Goal: Task Accomplishment & Management: Complete application form

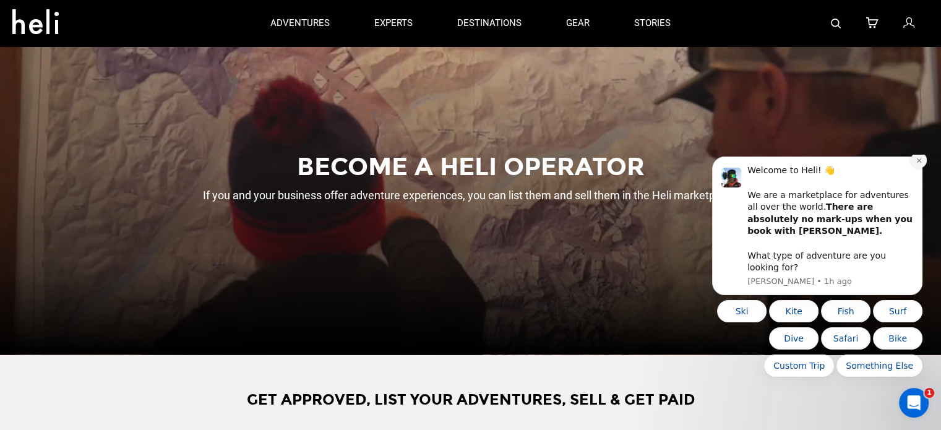
click at [923, 168] on button "Dismiss notification" at bounding box center [919, 160] width 16 height 16
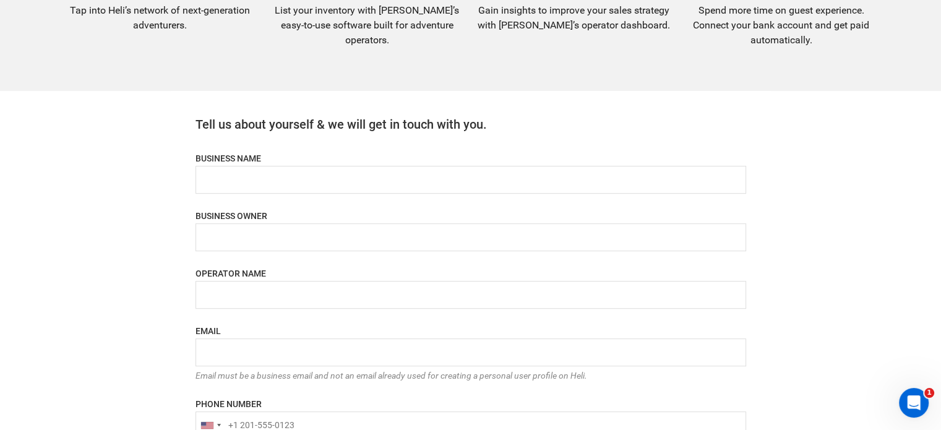
scroll to position [519, 0]
click at [233, 164] on div "BUSINESS NAME Please enter a valid business name." at bounding box center [471, 153] width 551 height 78
click at [231, 170] on input "name" at bounding box center [471, 179] width 551 height 28
click at [253, 350] on input "email" at bounding box center [471, 351] width 551 height 28
paste input "[EMAIL_ADDRESS][DOMAIN_NAME]"
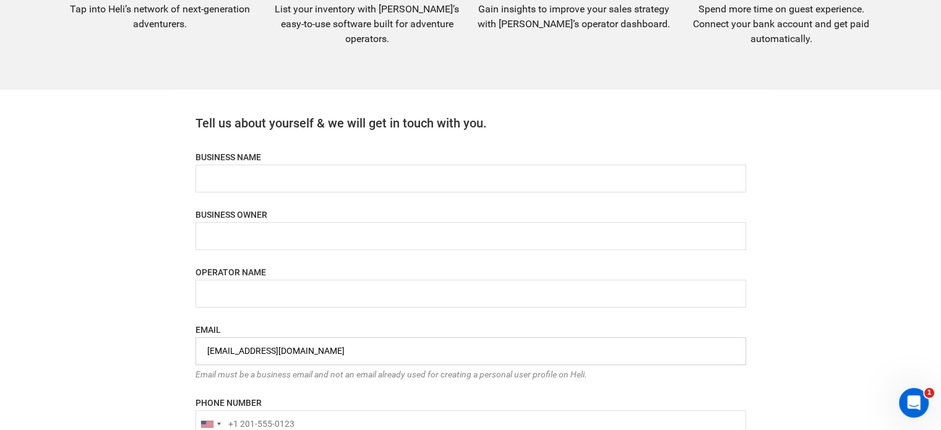
type input "[EMAIL_ADDRESS][DOMAIN_NAME]"
click at [236, 187] on input "name" at bounding box center [471, 179] width 551 height 28
type input "Ultravioleta"
click at [280, 180] on input "name" at bounding box center [471, 179] width 551 height 28
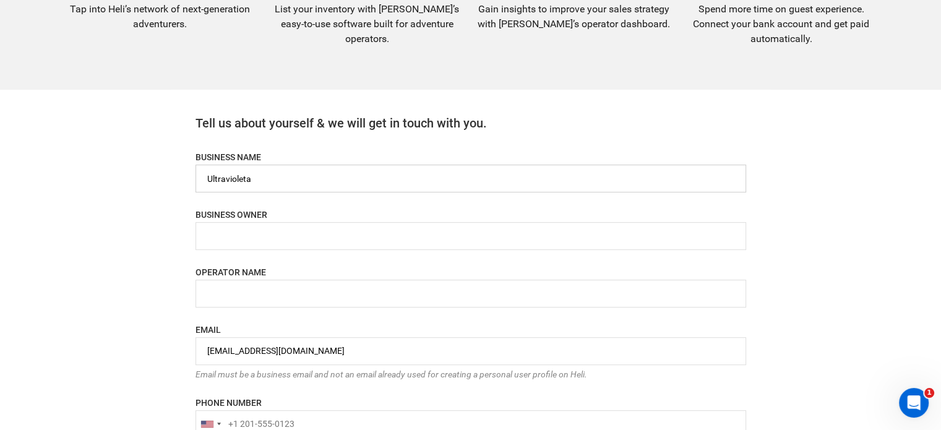
click at [280, 180] on input "name" at bounding box center [471, 179] width 551 height 28
click at [263, 227] on input "name" at bounding box center [471, 236] width 551 height 28
paste input "Ultravioleta"
type input "Ultravioleta"
click at [257, 285] on input "name" at bounding box center [471, 294] width 551 height 28
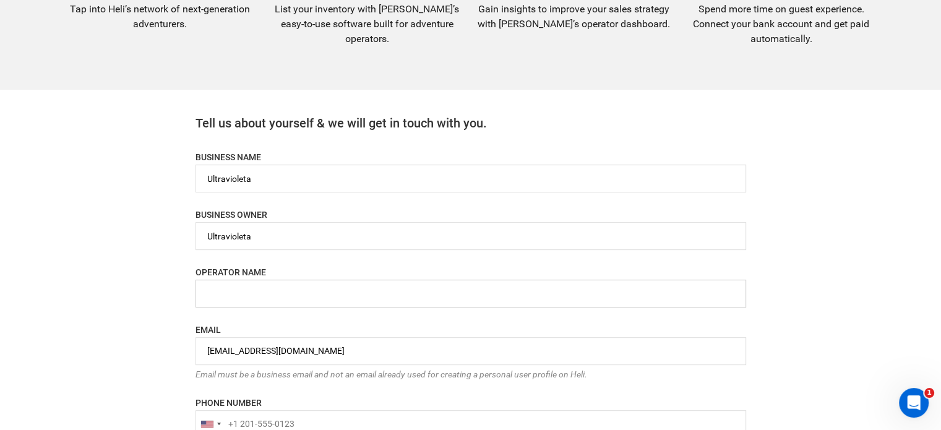
paste input "Ultravioleta"
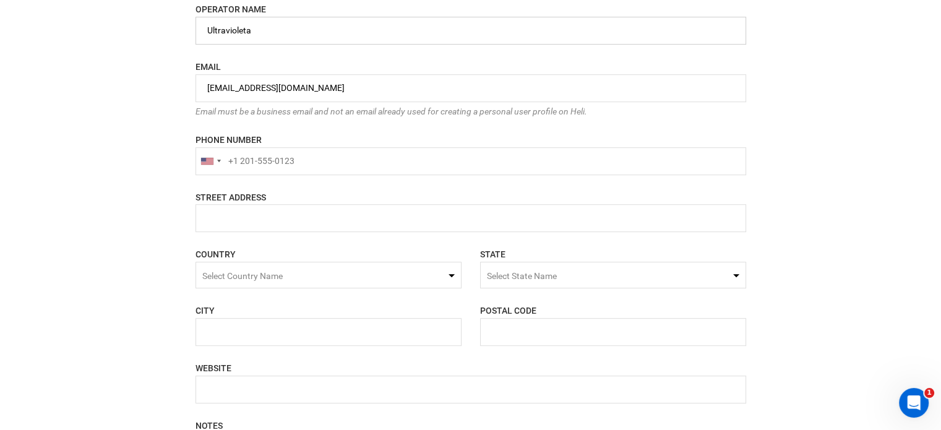
scroll to position [782, 0]
type input "Ultravioleta"
type input "+1"
click at [274, 161] on input "+1" at bounding box center [471, 161] width 551 height 28
type input "+1"
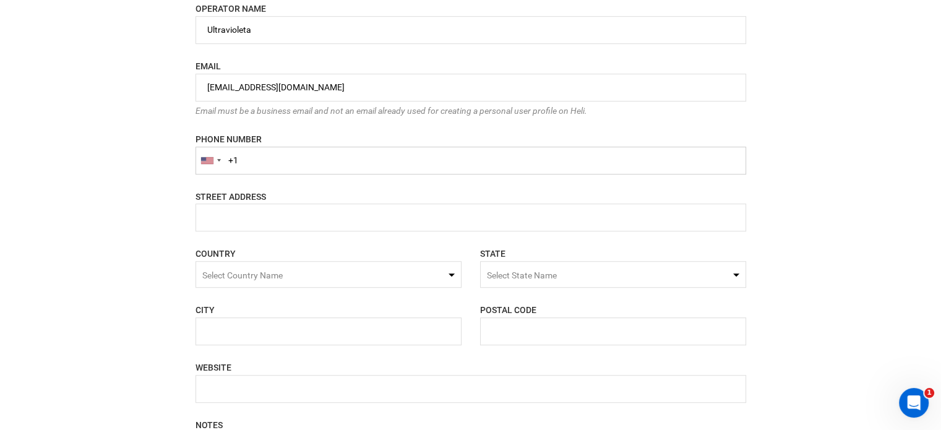
paste input "+18299315"
drag, startPoint x: 238, startPoint y: 162, endPoint x: 216, endPoint y: 163, distance: 21.7
click at [216, 163] on div "United States +1 Afghanistan (‫افغانستان‬‎) +93 Albania (Shqipëri) +355 Algeria…" at bounding box center [471, 161] width 551 height 28
click at [283, 157] on input "+18299315" at bounding box center [471, 161] width 551 height 28
type input "+18299315555"
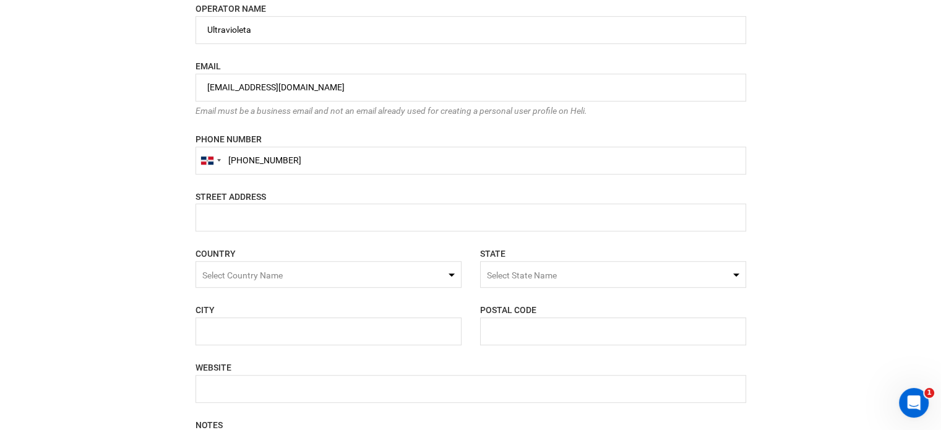
click at [284, 179] on form "BUSINESS NAME Please enter a valid business name. BUSINESS OWNER Please enter v…" at bounding box center [471, 255] width 551 height 808
drag, startPoint x: 228, startPoint y: 157, endPoint x: 310, endPoint y: 172, distance: 83.6
click at [310, 172] on input "+18299315555" at bounding box center [471, 161] width 551 height 28
click at [301, 163] on input "tel" at bounding box center [471, 161] width 551 height 28
click at [290, 179] on form "BUSINESS NAME Please enter a valid business name. BUSINESS OWNER Please enter v…" at bounding box center [471, 255] width 551 height 808
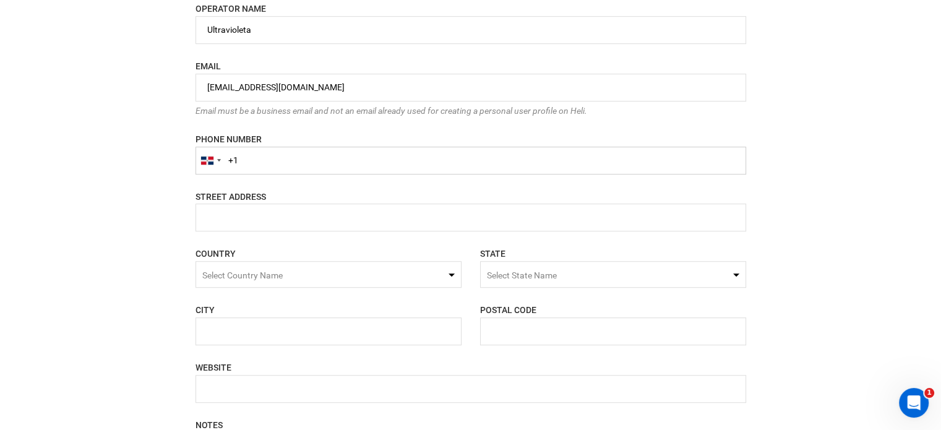
click at [269, 164] on input "+1" at bounding box center [471, 161] width 551 height 28
paste input "+18299315555"
click at [235, 162] on input "+1+18299315555" at bounding box center [471, 161] width 551 height 28
drag, startPoint x: 238, startPoint y: 160, endPoint x: 220, endPoint y: 160, distance: 17.3
click at [220, 160] on div "United States +1 Afghanistan (‫افغانستان‬‎) +93 Albania (Shqipëri) +355 Algeria…" at bounding box center [471, 161] width 551 height 28
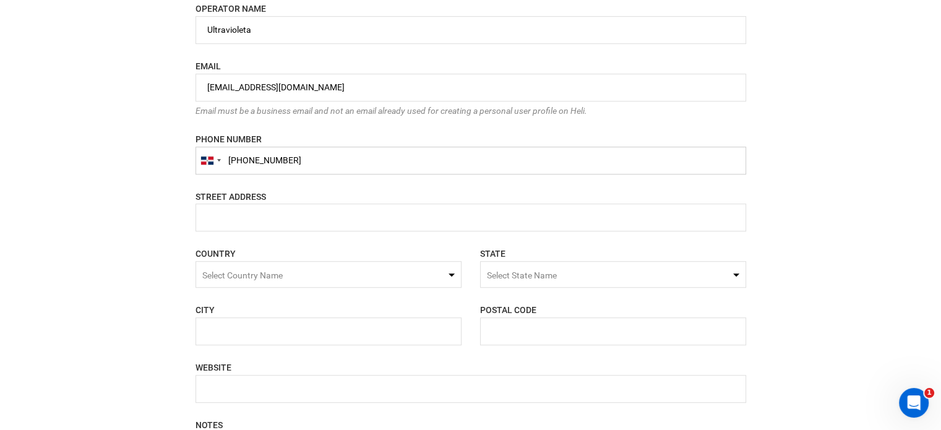
click at [238, 163] on input "+18299315555" at bounding box center [471, 161] width 551 height 28
click at [237, 164] on input "+18299315555" at bounding box center [471, 161] width 551 height 28
drag, startPoint x: 237, startPoint y: 164, endPoint x: 222, endPoint y: 163, distance: 15.5
click at [222, 163] on div "United States +1 Afghanistan (‫افغانستان‬‎) +93 Albania (Shqipëri) +355 Algeria…" at bounding box center [471, 161] width 551 height 28
click at [212, 157] on div at bounding box center [207, 161] width 12 height 8
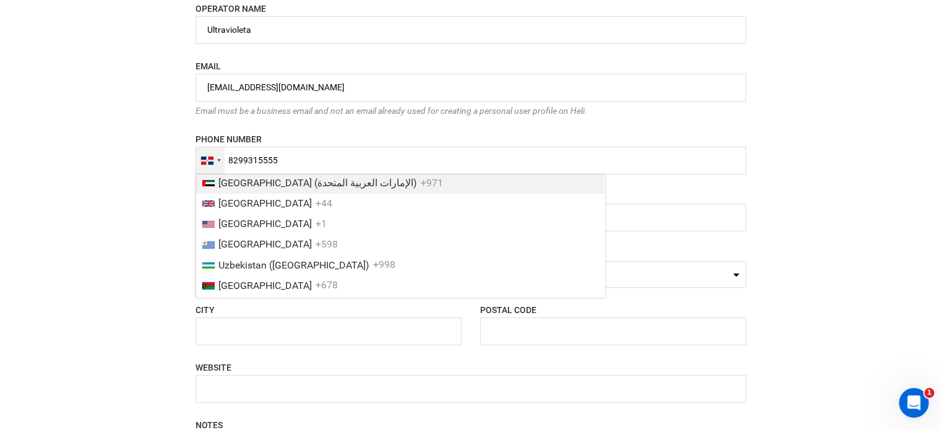
scroll to position [4774, 0]
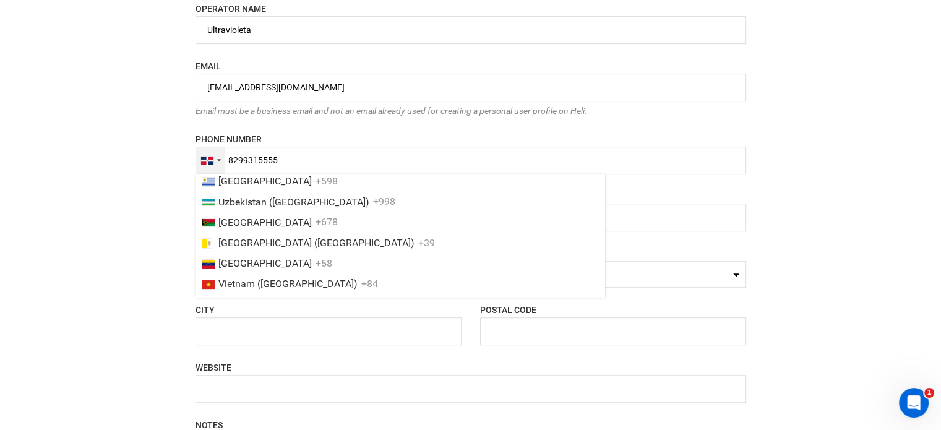
click at [316, 166] on span "+1" at bounding box center [321, 161] width 11 height 12
type input "+18299315555"
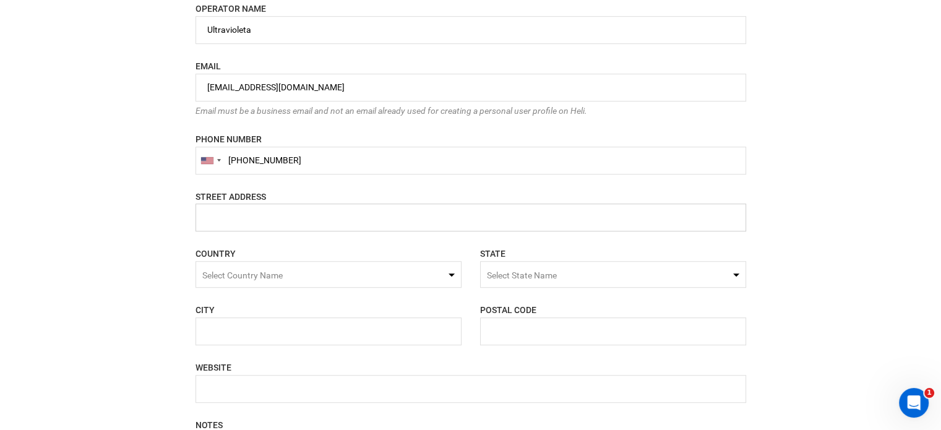
click at [254, 217] on input "name" at bounding box center [471, 218] width 551 height 28
click at [287, 271] on span "Select Country Name" at bounding box center [329, 274] width 266 height 27
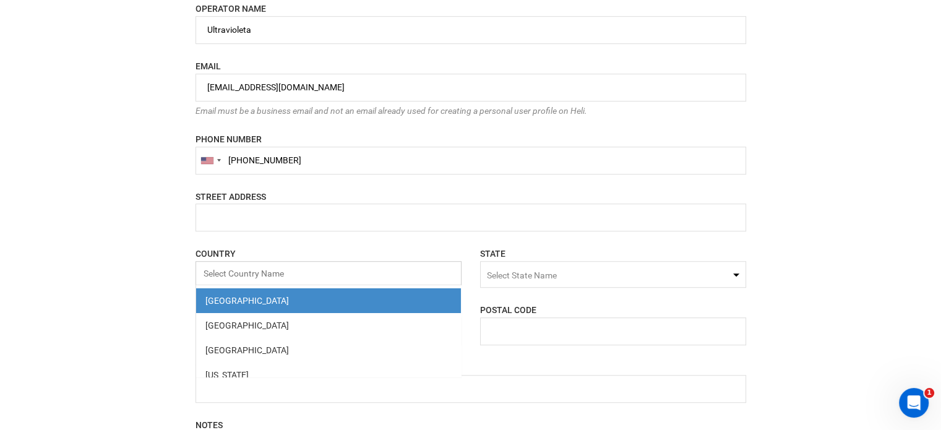
paste input "Puerto Plata"
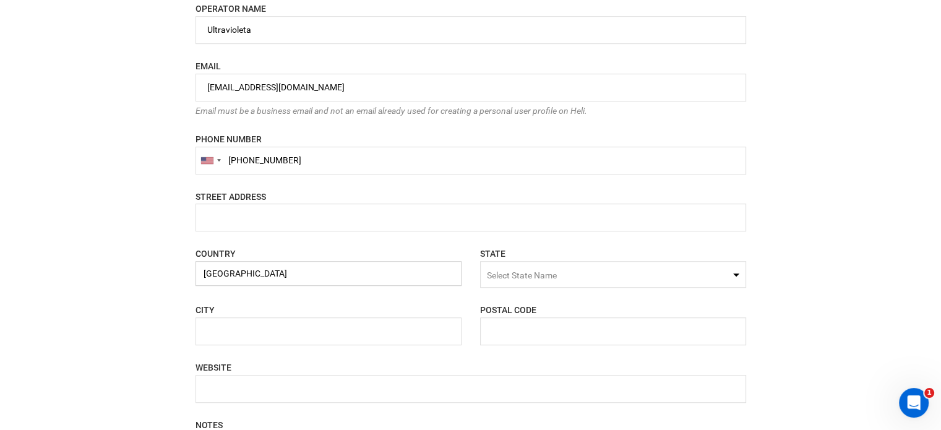
click at [277, 283] on input "Puerto Plata" at bounding box center [329, 273] width 266 height 25
type input "Puerto Plata"
click at [275, 294] on div "COUNTRY Select Country Name Puerto Plata Please select a country. STATE Select …" at bounding box center [470, 275] width 569 height 56
click at [275, 273] on span "Select Country Name" at bounding box center [242, 275] width 80 height 10
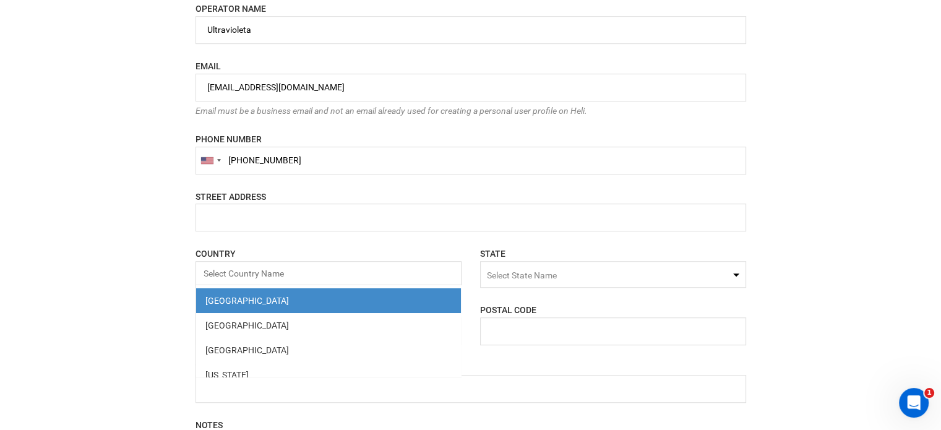
drag, startPoint x: 783, startPoint y: 331, endPoint x: 777, endPoint y: 330, distance: 6.8
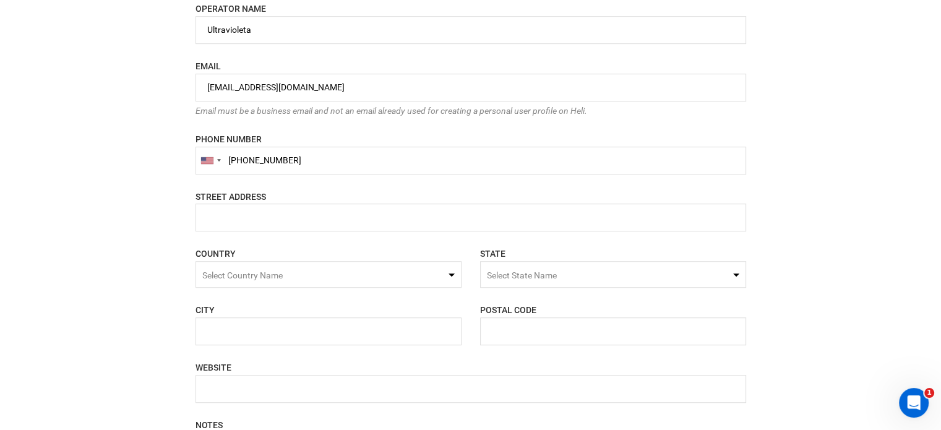
click at [293, 272] on span "Select Country Name" at bounding box center [329, 274] width 266 height 27
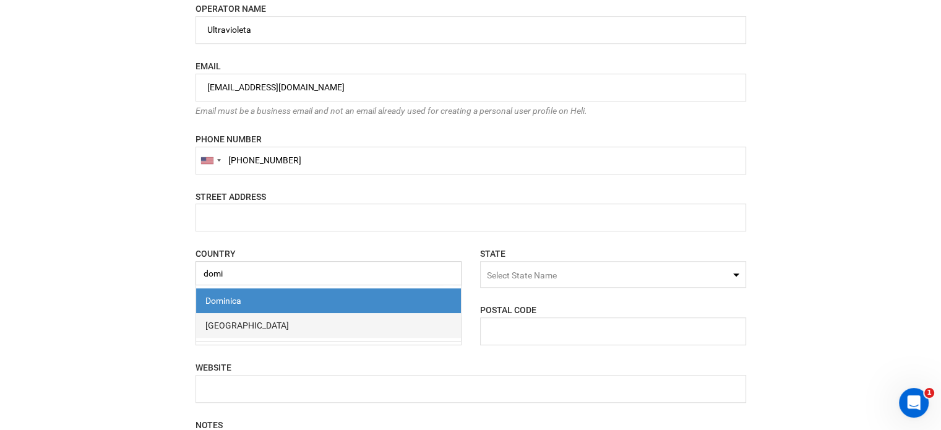
type input "domi"
click at [279, 319] on div "[GEOGRAPHIC_DATA]" at bounding box center [328, 325] width 246 height 12
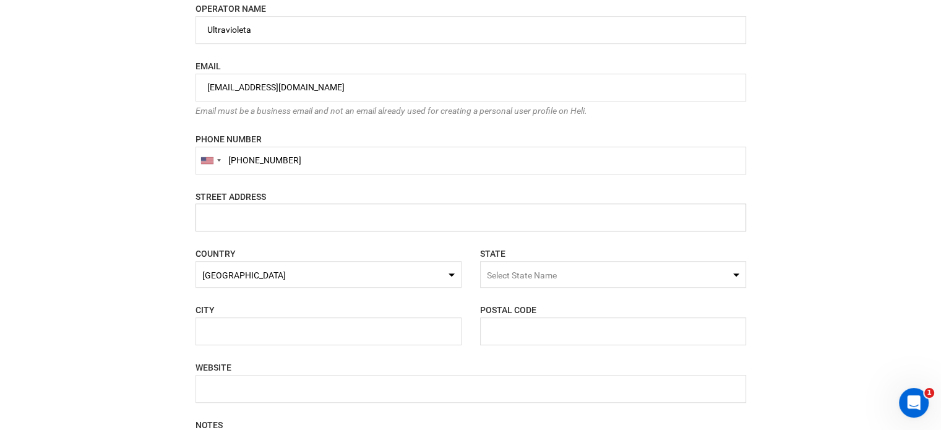
click at [257, 214] on input "name" at bounding box center [471, 218] width 551 height 28
paste input "Calle Principal Carretera"
type input "Calle Principal Carretera"
click at [480, 275] on div "STATE Select State Name Please enter a valid state." at bounding box center [613, 267] width 285 height 41
click at [485, 274] on span "Select State Name" at bounding box center [613, 274] width 266 height 27
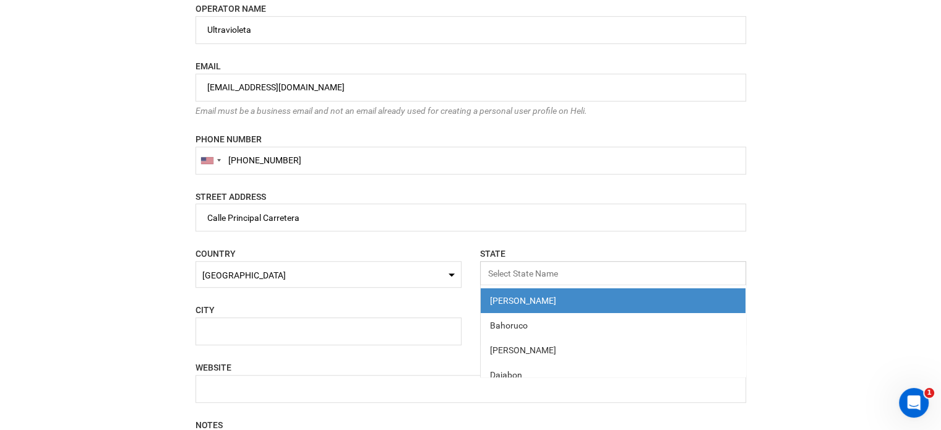
paste input "Cabarete"
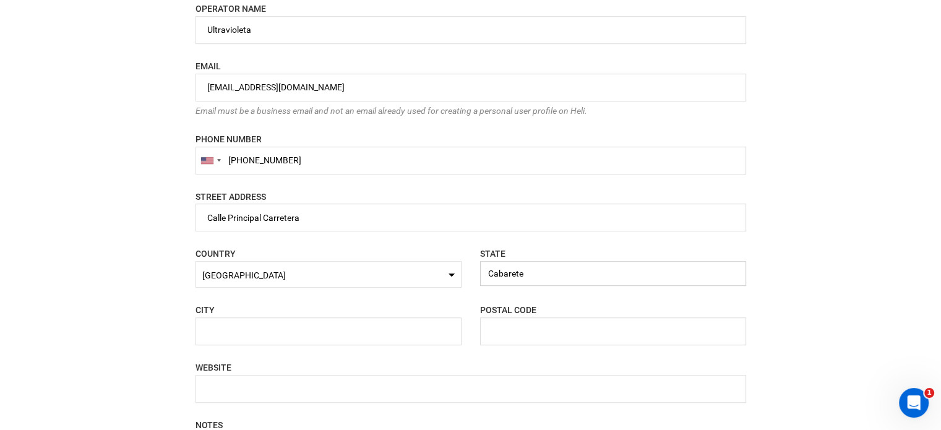
click at [533, 280] on input "Cabarete" at bounding box center [613, 273] width 266 height 25
click at [494, 267] on input "Cabarete" at bounding box center [613, 273] width 266 height 25
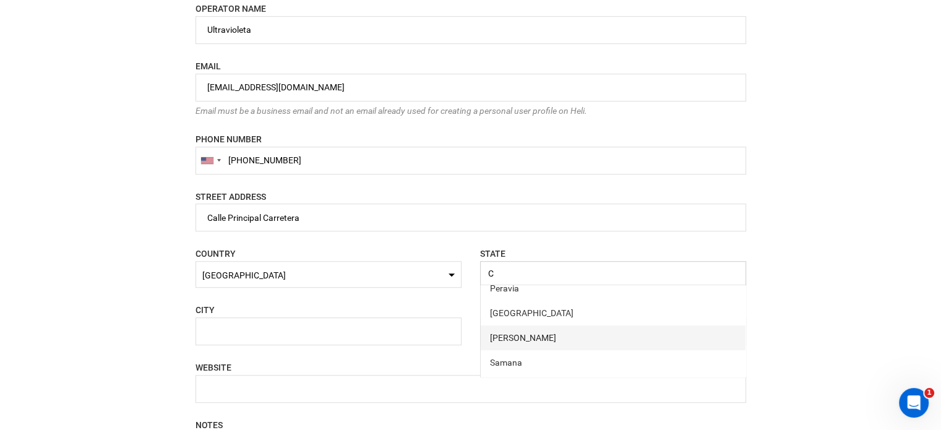
scroll to position [481, 0]
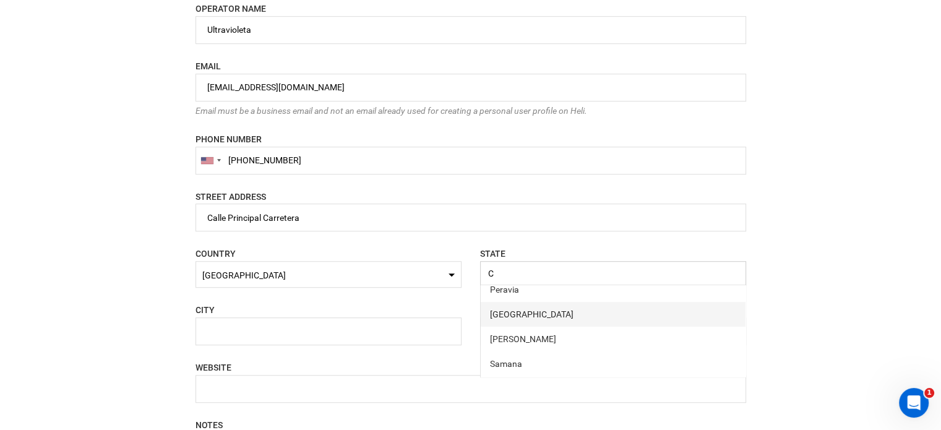
type input "C"
click at [552, 315] on div "Puerto Plata" at bounding box center [613, 314] width 246 height 12
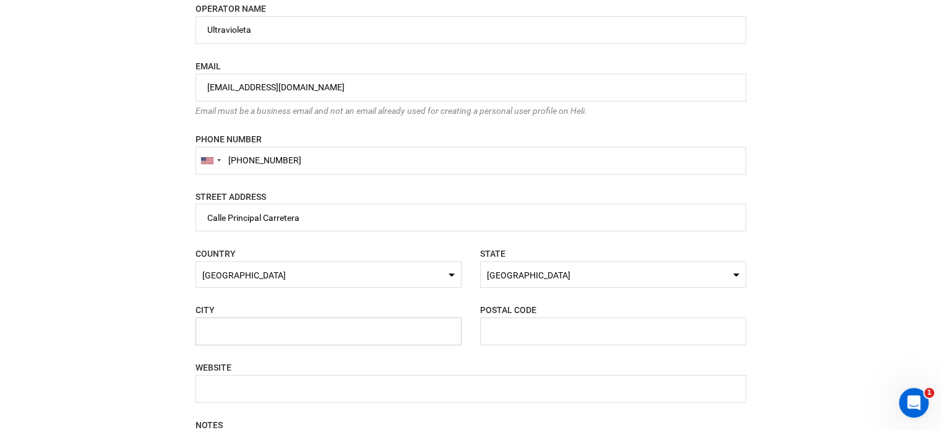
click at [297, 334] on input "text" at bounding box center [329, 331] width 266 height 28
paste input "Cabarete"
type input "Cabarete"
click at [527, 333] on input "text" at bounding box center [613, 331] width 266 height 28
paste input "57000"
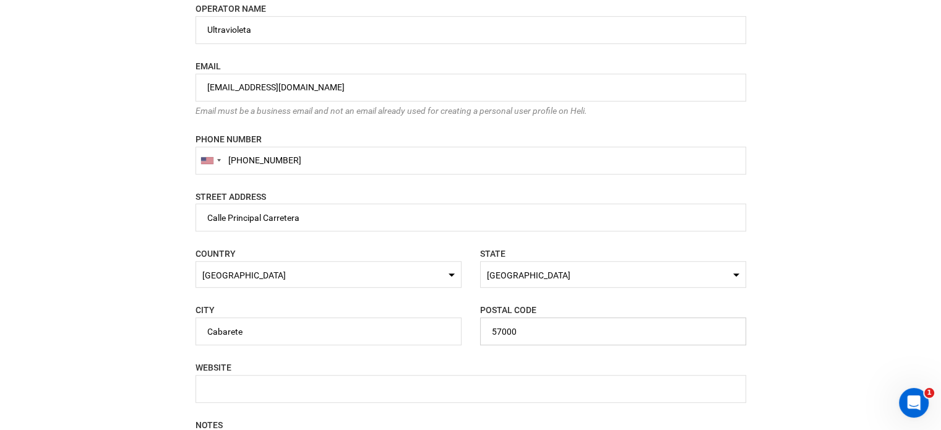
type input "57000"
click at [324, 388] on input "text" at bounding box center [471, 389] width 551 height 28
click at [322, 382] on input "text" at bounding box center [471, 389] width 551 height 28
paste input "[URL][DOMAIN_NAME]"
type input "[URL][DOMAIN_NAME]"
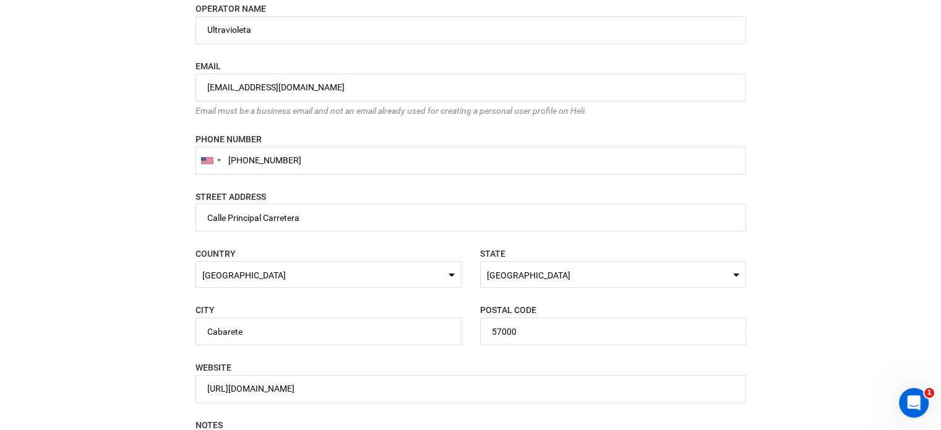
click at [386, 350] on div "CITY Cabarete Please enter a valid city. POSTAL CODE 57000 Please enter a valid…" at bounding box center [470, 332] width 569 height 58
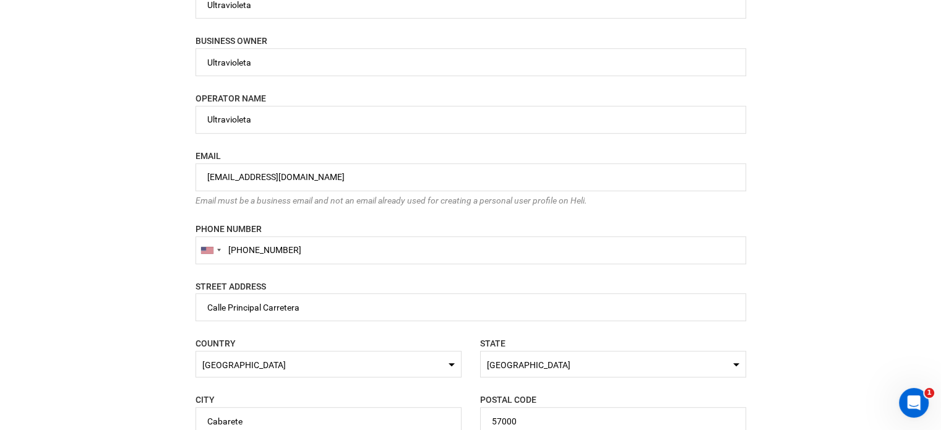
scroll to position [718, 0]
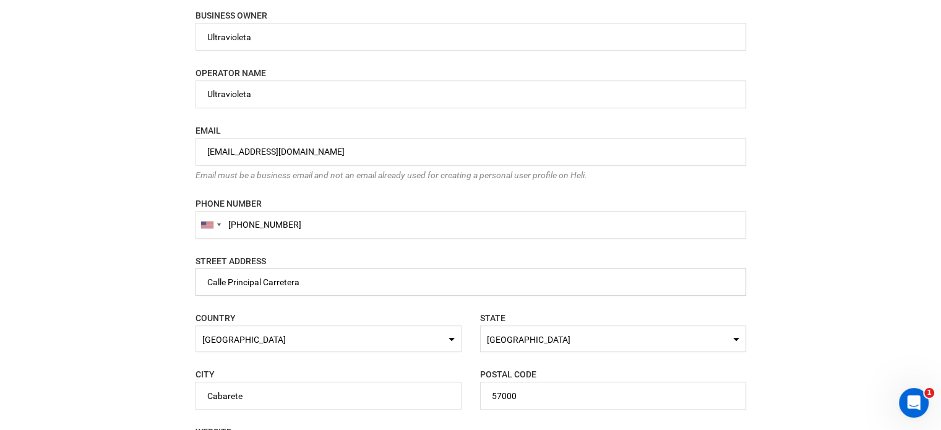
click at [361, 284] on input "name" at bounding box center [471, 282] width 551 height 28
paste input "Cabarete-Sosua KM 14"
click at [299, 283] on input "name" at bounding box center [471, 282] width 551 height 28
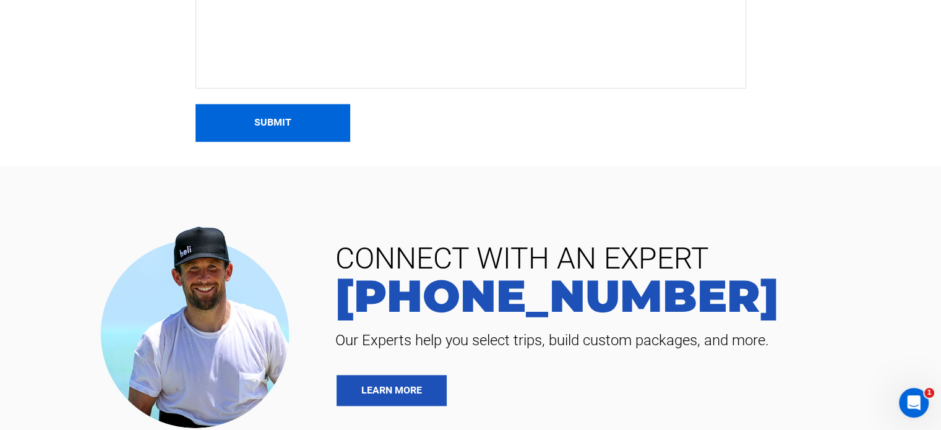
type input "Calle Principal Carretera, Cabarete-Sosua KM 14"
click at [269, 133] on button "Submit" at bounding box center [273, 123] width 155 height 38
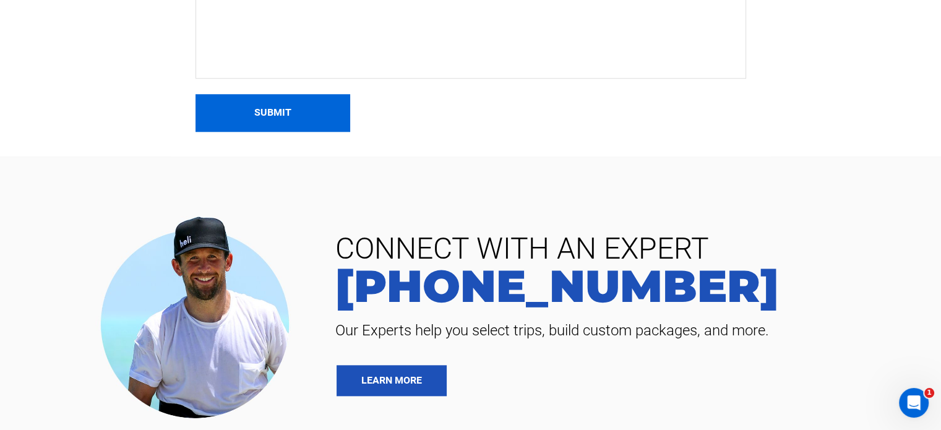
scroll to position [1286, 0]
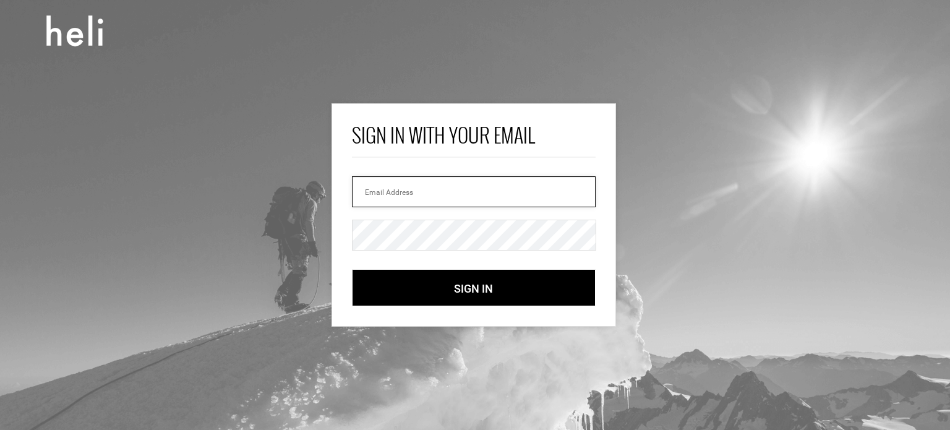
click at [444, 183] on input "email" at bounding box center [474, 191] width 244 height 31
paste input "[EMAIL_ADDRESS][DOMAIN_NAME]"
click at [447, 186] on input "[EMAIL_ADDRESS][DOMAIN_NAME]" at bounding box center [474, 191] width 244 height 31
type input "[EMAIL_ADDRESS][DOMAIN_NAME]"
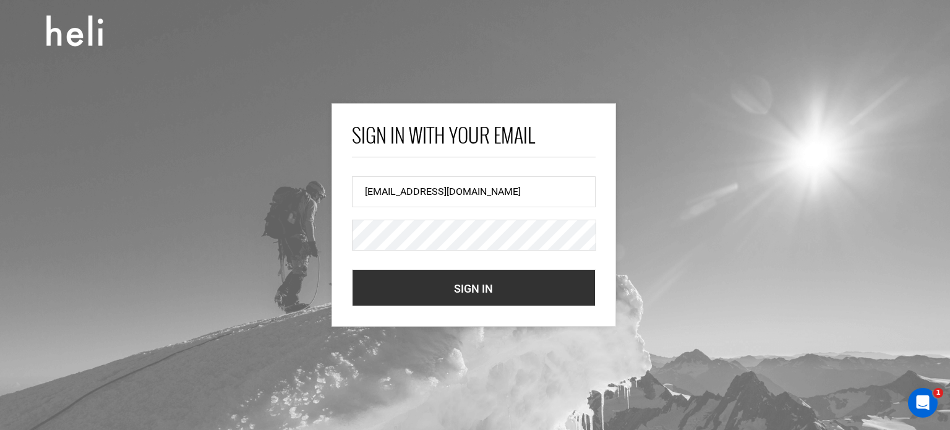
click at [371, 288] on button "Sign In" at bounding box center [474, 287] width 244 height 37
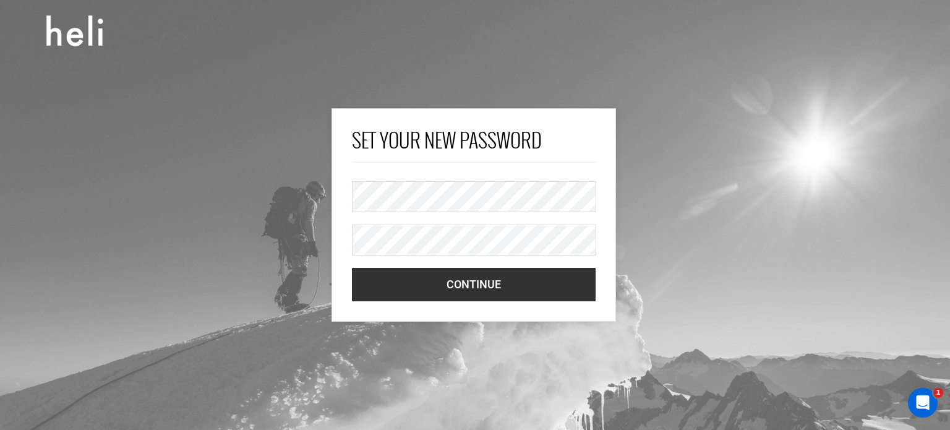
click at [377, 287] on button "Continue" at bounding box center [474, 284] width 244 height 33
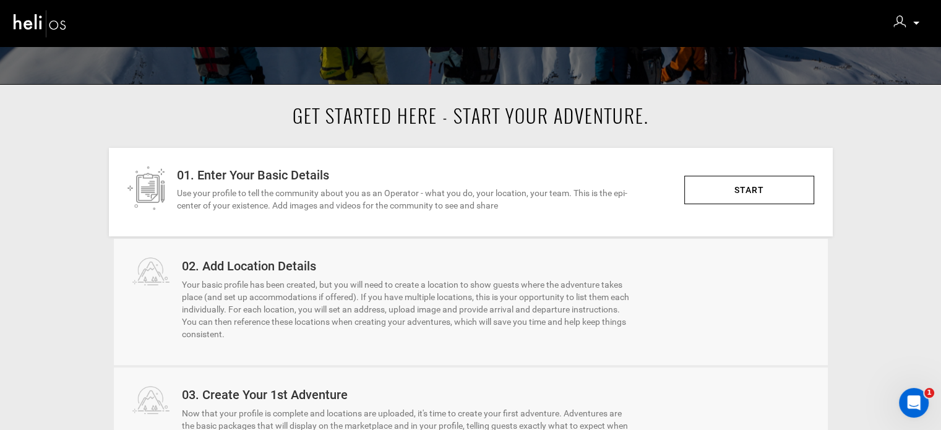
scroll to position [301, 0]
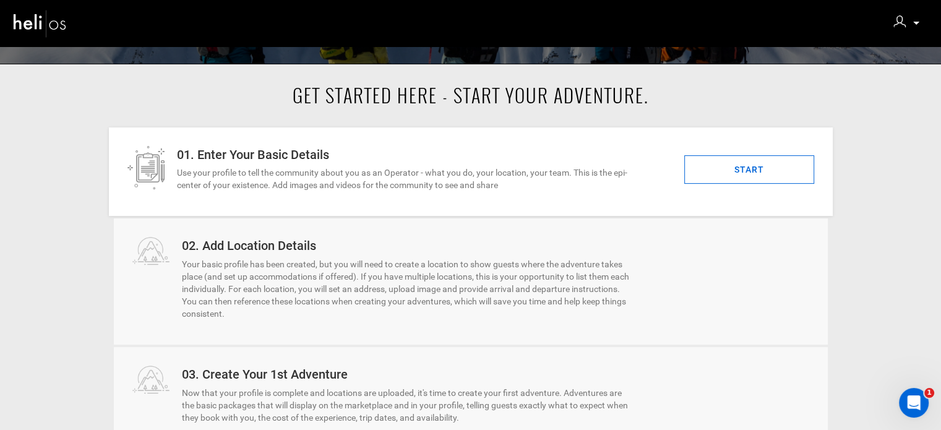
click at [707, 179] on link "START" at bounding box center [749, 169] width 130 height 28
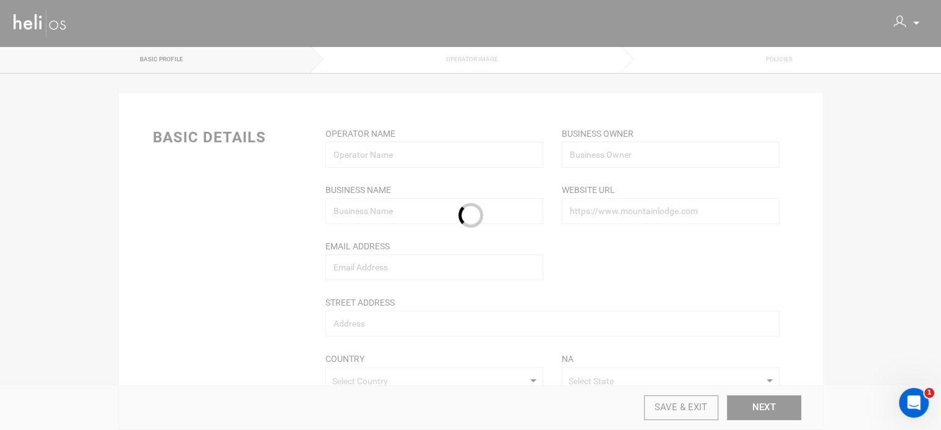
type input "Ultravioleta"
type input "[EMAIL_ADDRESS][DOMAIN_NAME]"
type input "Ultravioleta"
type input "[URL][DOMAIN_NAME]"
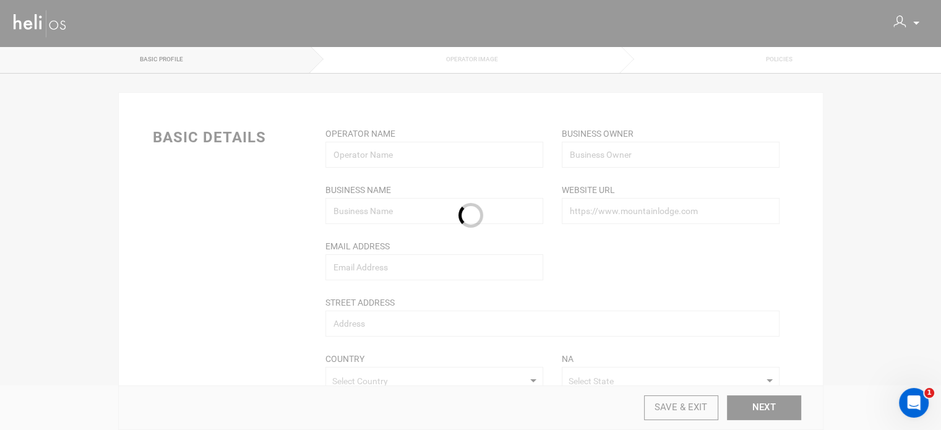
type input "Calle Principal Carretera, Cabarete-Sosua KM 14"
type input "Cabarete"
type input "[PHONE_NUMBER]"
type input "57000"
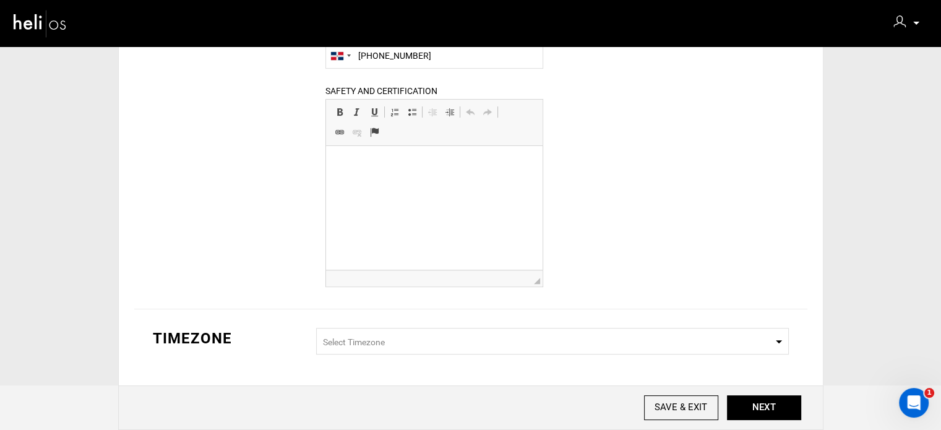
scroll to position [436, 0]
click at [476, 185] on html at bounding box center [434, 166] width 217 height 38
click at [495, 344] on span "Select Timezone" at bounding box center [552, 342] width 473 height 27
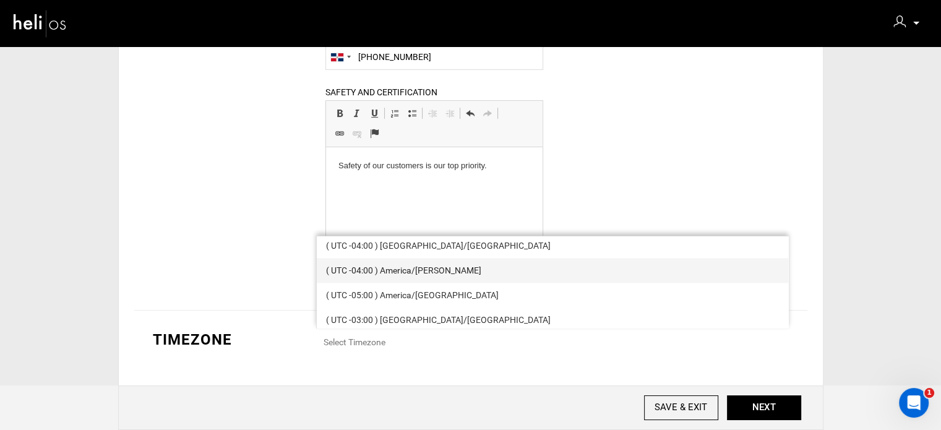
scroll to position [1712, 0]
click at [441, 277] on div "( UTC -04:00 ) America/[PERSON_NAME]" at bounding box center [552, 272] width 453 height 12
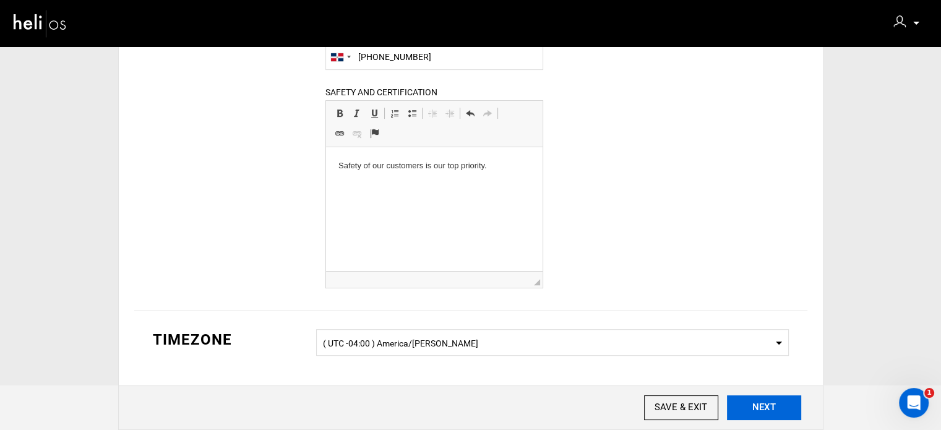
click at [738, 407] on input "NEXT" at bounding box center [764, 407] width 74 height 25
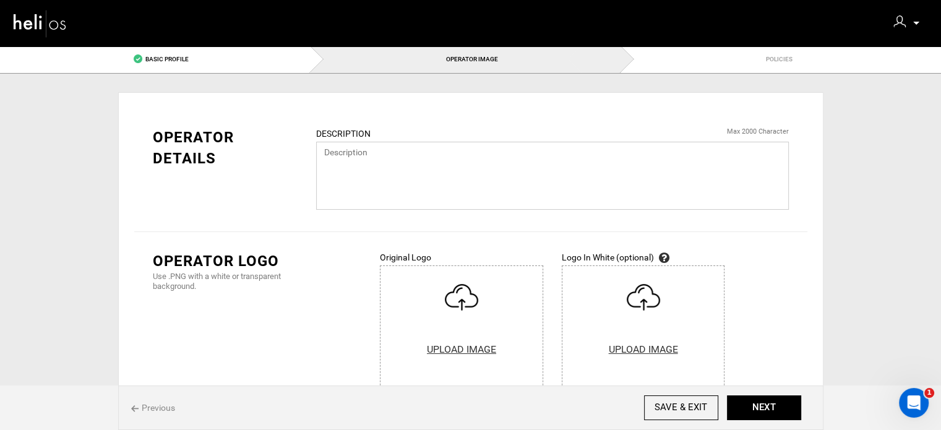
click at [443, 187] on textarea at bounding box center [552, 176] width 473 height 68
paste textarea "Set along the pristine sands of [GEOGRAPHIC_DATA], Ultravioleta Boutique Reside…"
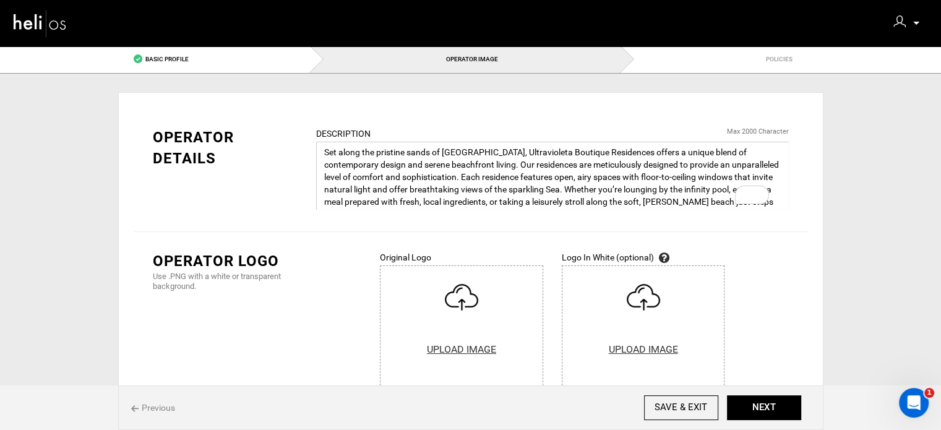
scroll to position [10, 0]
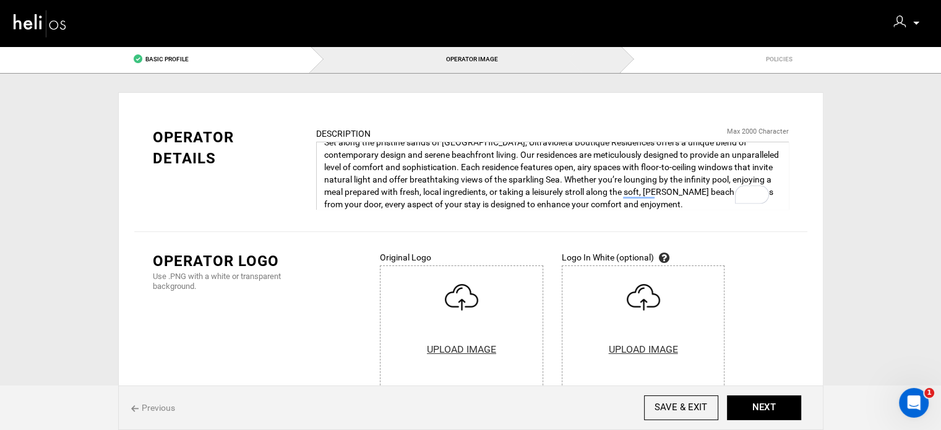
type textarea "Set along the pristine sands of [GEOGRAPHIC_DATA], Ultravioleta Boutique Reside…"
click at [428, 328] on input "file" at bounding box center [462, 344] width 162 height 156
type input "C:\fakepath\UltravioletaCabarete-5.jpg"
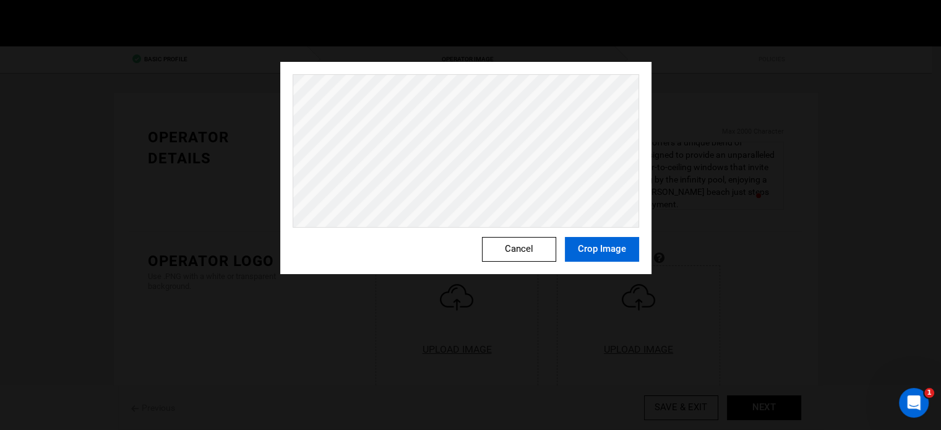
click at [586, 248] on button "Crop Image" at bounding box center [602, 249] width 74 height 25
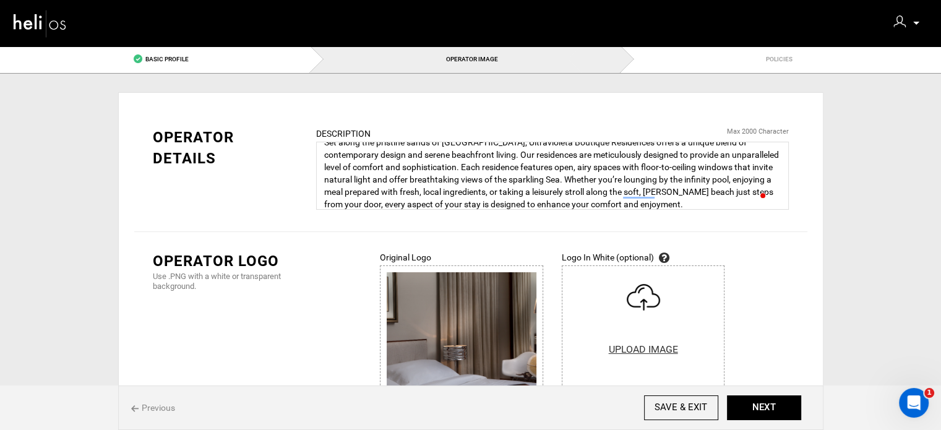
click at [519, 341] on img at bounding box center [462, 344] width 150 height 144
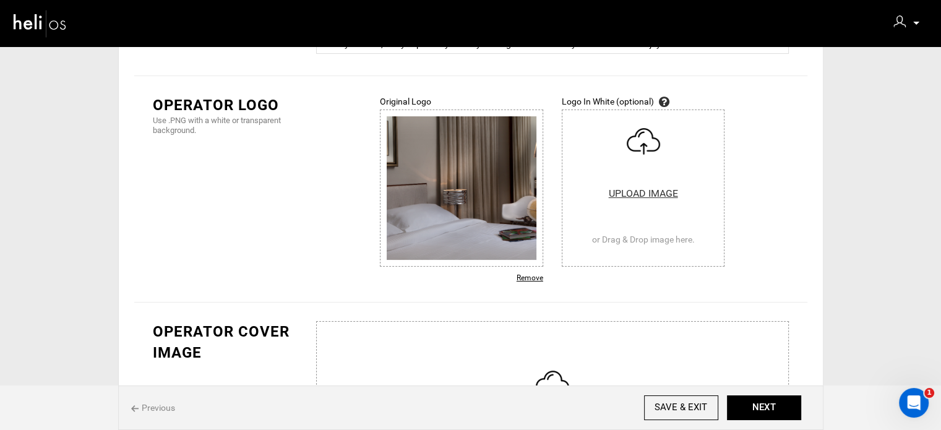
scroll to position [159, 0]
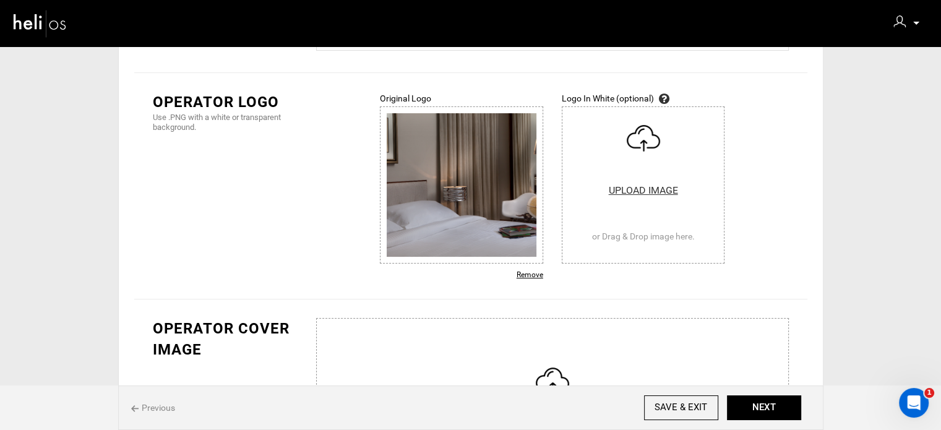
click at [534, 274] on div "Remove" at bounding box center [461, 275] width 163 height 11
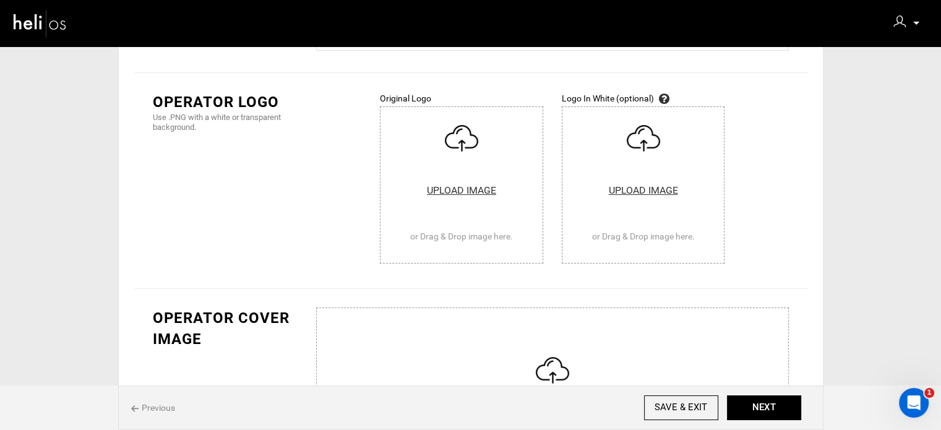
click at [476, 186] on input "file" at bounding box center [462, 185] width 162 height 156
type input "C:\fakepath\304300927_479097880893404_8560832966356421216_n.png"
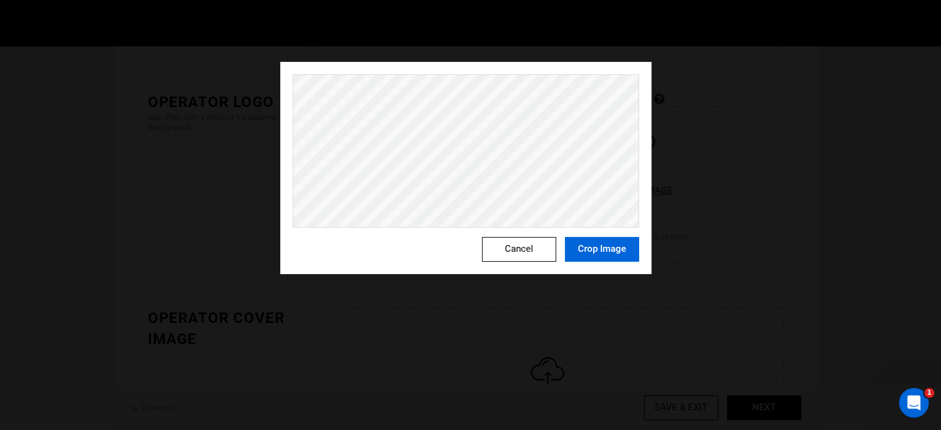
click at [624, 252] on button "Crop Image" at bounding box center [602, 249] width 74 height 25
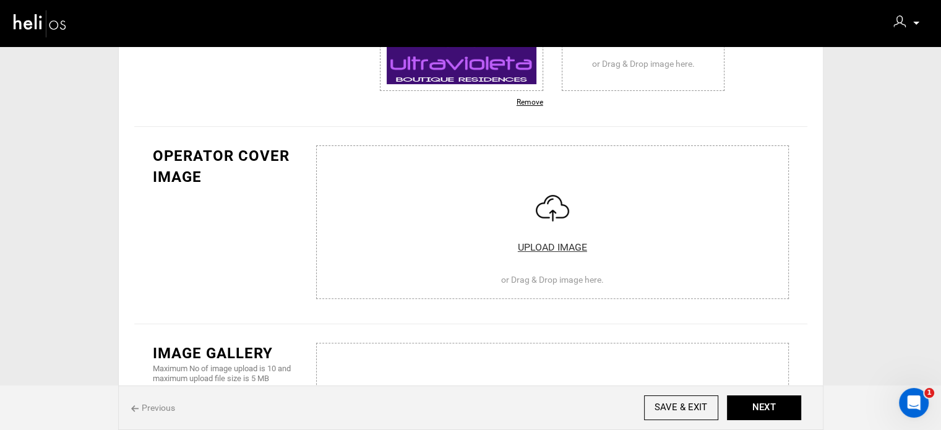
scroll to position [333, 0]
click at [572, 268] on input "file" at bounding box center [552, 218] width 491 height 149
click at [332, 106] on div "Operator Logo Use .PNG with a white or transparent background. Original Logo UP…" at bounding box center [470, 12] width 673 height 226
click at [413, 232] on input "file" at bounding box center [552, 218] width 491 height 149
type input "C:\fakepath\552071761_18533013313050736_5487234138675338953_n.jpg"
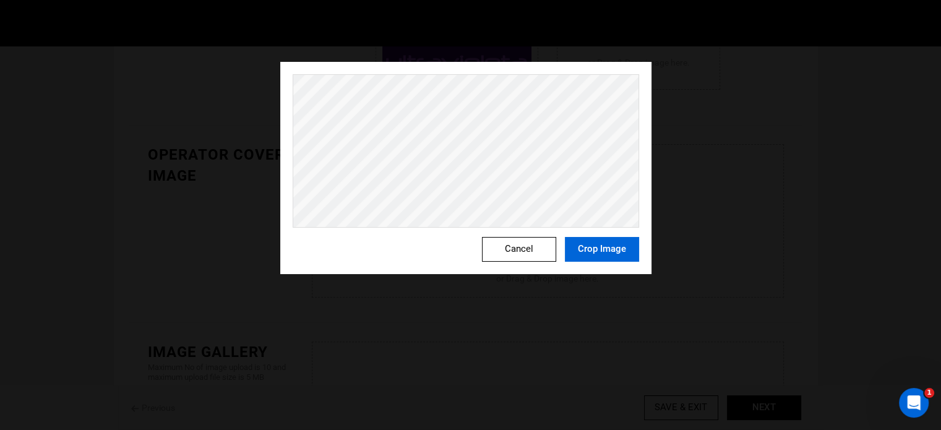
click at [595, 241] on button "Crop Image" at bounding box center [602, 249] width 74 height 25
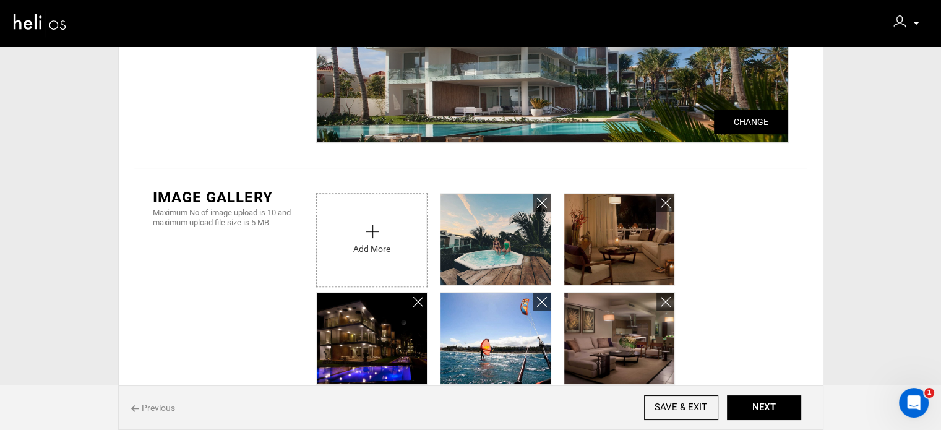
click at [362, 249] on input "file" at bounding box center [372, 237] width 110 height 87
type input "C:\fakepath\475793757_1107098254760027_3776730152780547241_n.jpg"
click at [374, 252] on input "file" at bounding box center [372, 237] width 110 height 87
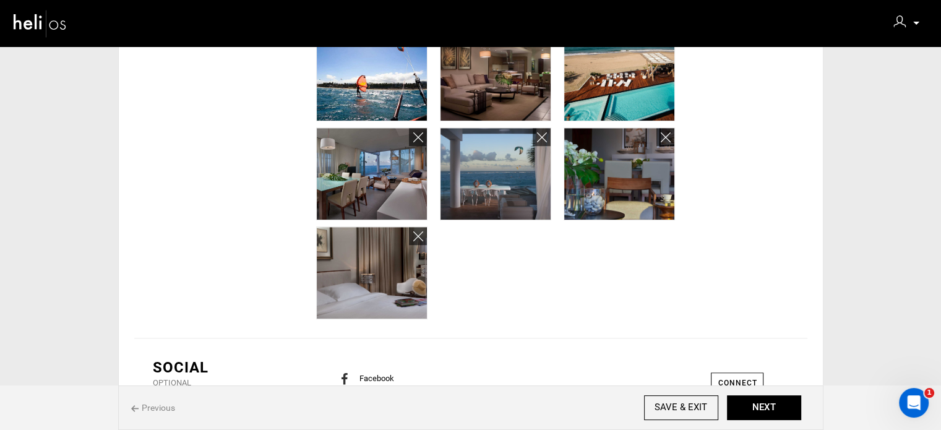
scroll to position [847, 0]
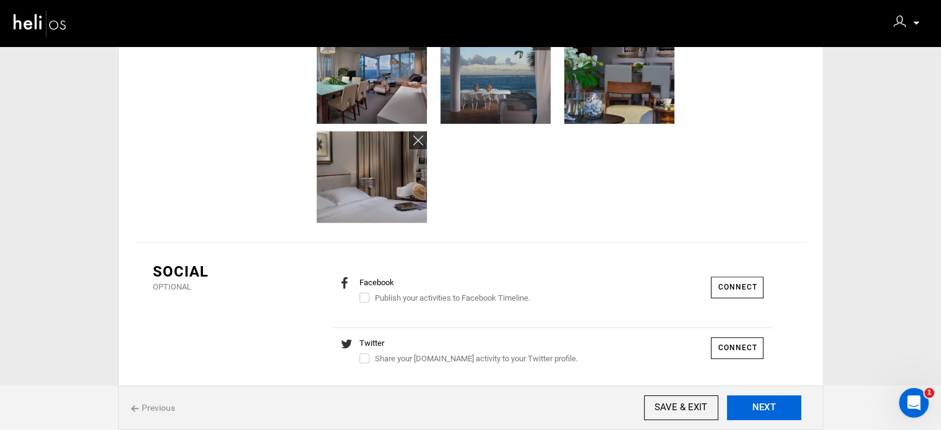
click at [754, 403] on input "NEXT" at bounding box center [764, 407] width 74 height 25
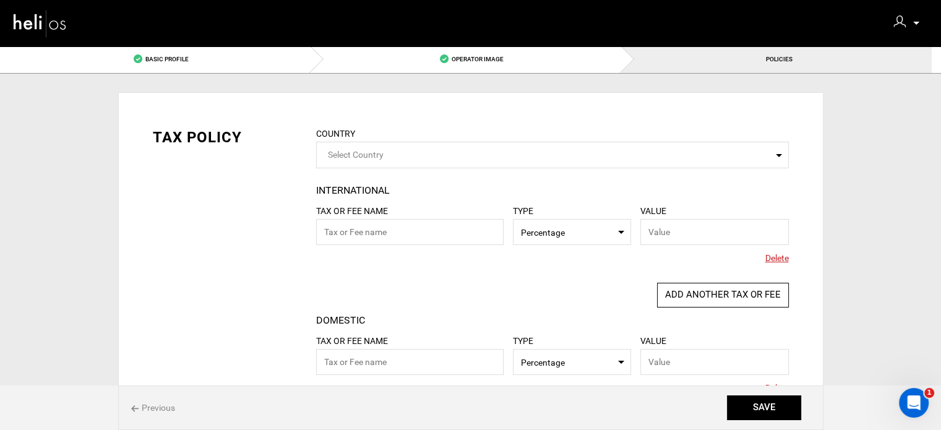
click at [780, 256] on span "Delete" at bounding box center [777, 258] width 24 height 12
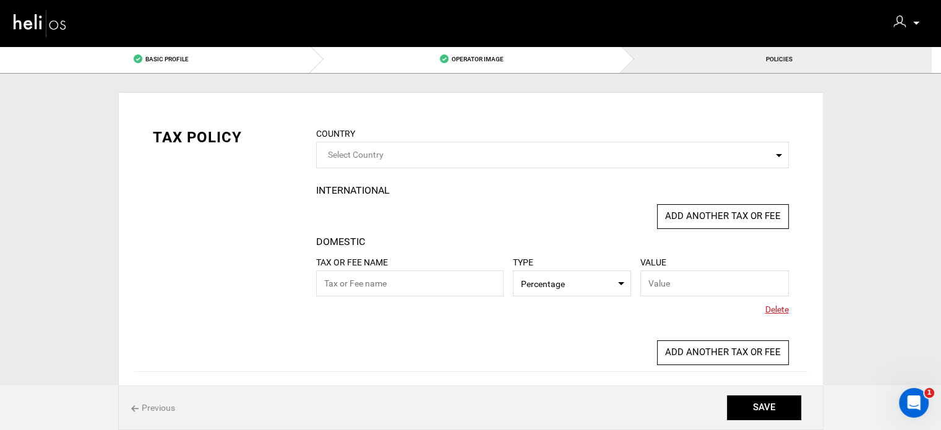
drag, startPoint x: 786, startPoint y: 306, endPoint x: 527, endPoint y: 204, distance: 278.9
click at [783, 305] on span "Delete" at bounding box center [777, 309] width 24 height 12
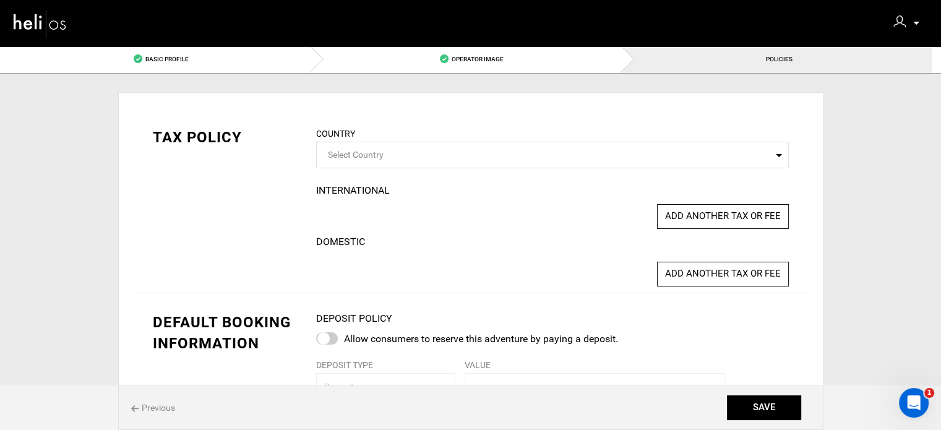
click at [435, 160] on span "Select Country" at bounding box center [552, 155] width 473 height 27
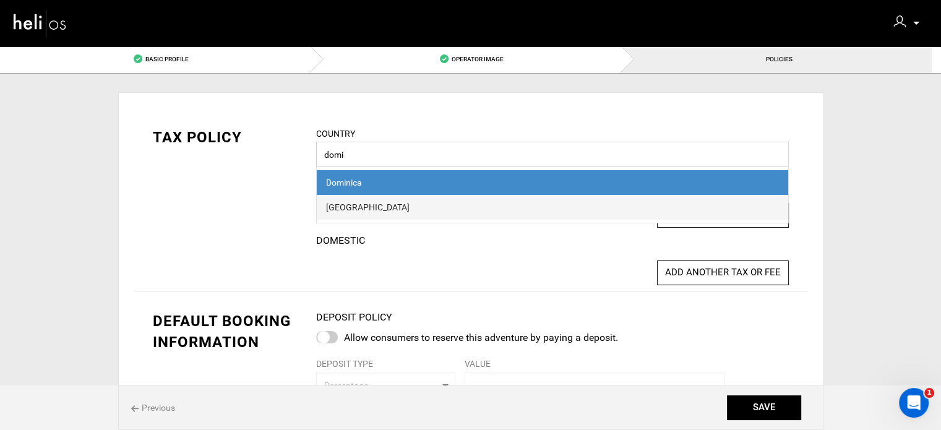
type input "domi"
click at [419, 197] on span "[GEOGRAPHIC_DATA]" at bounding box center [553, 207] width 472 height 25
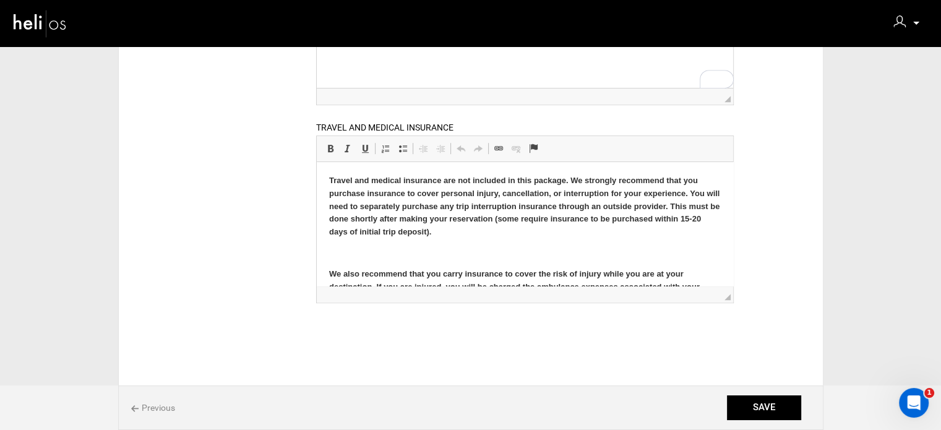
scroll to position [86, 0]
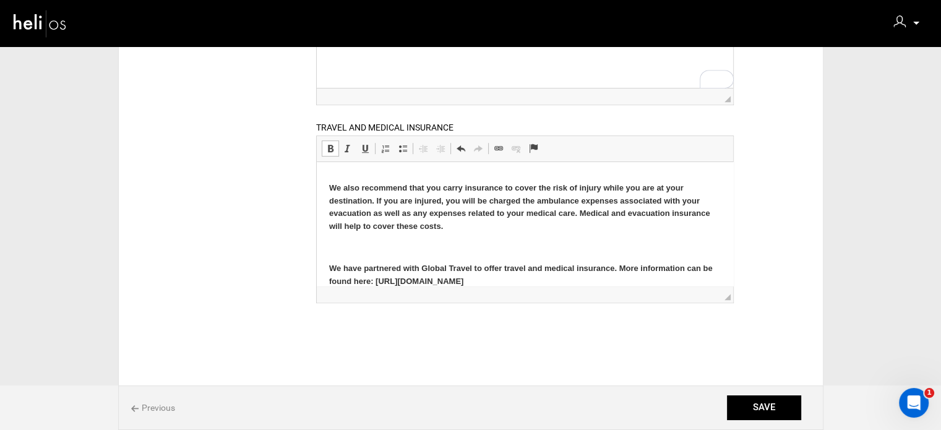
click at [376, 243] on p at bounding box center [525, 247] width 392 height 13
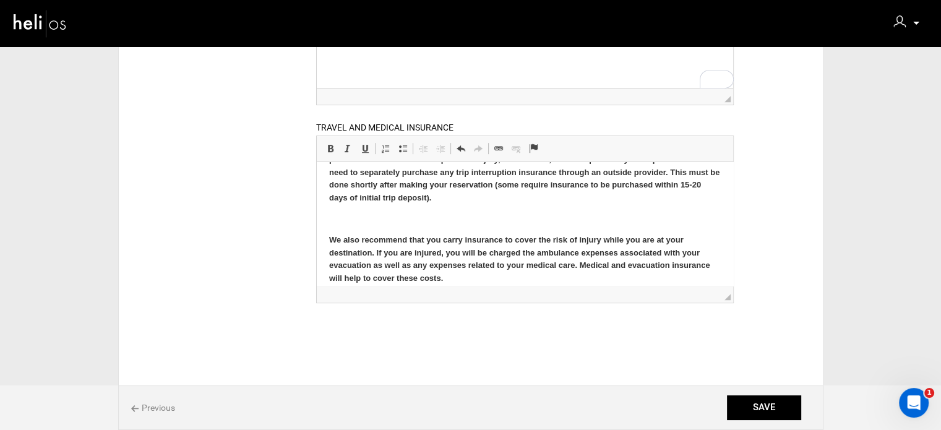
scroll to position [0, 0]
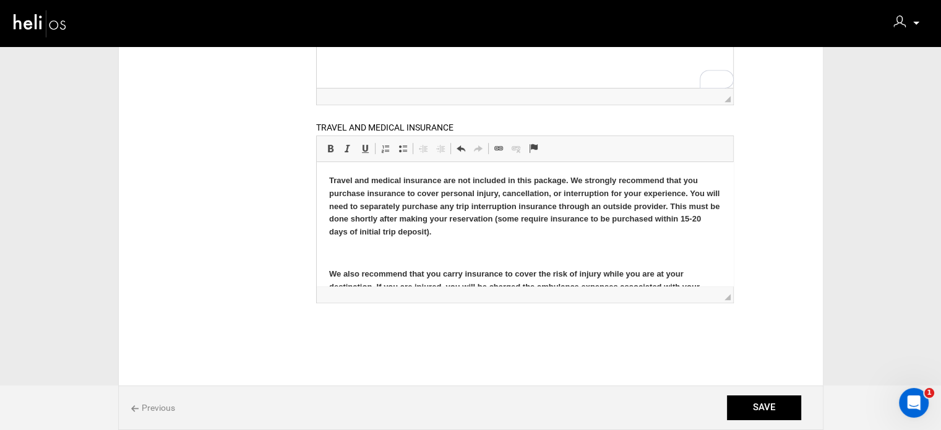
click at [352, 242] on body "Travel and medical insurance are not included in this package. We strongly reco…" at bounding box center [525, 263] width 392 height 179
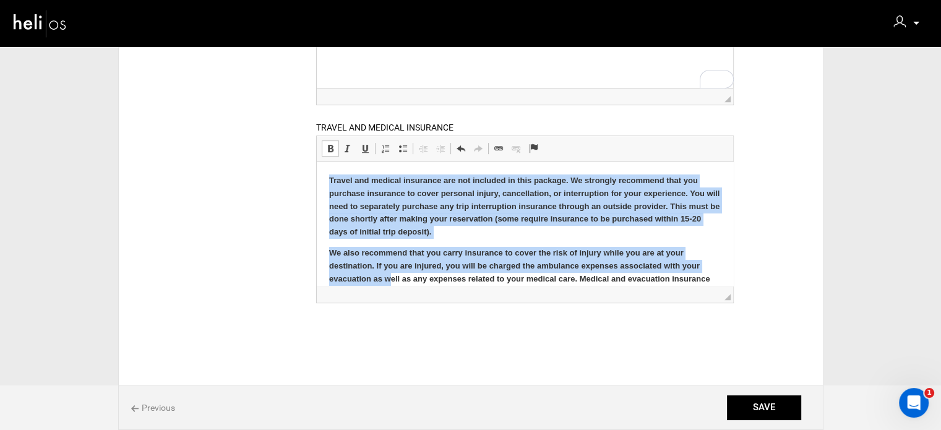
scroll to position [59, 0]
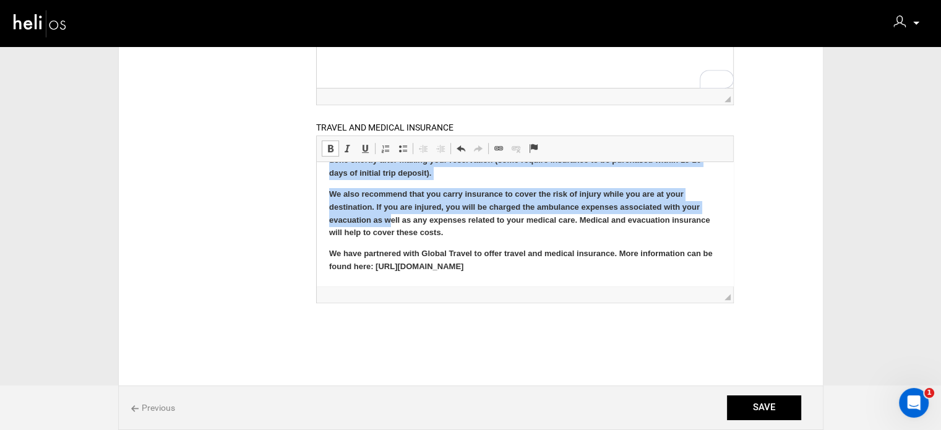
drag, startPoint x: 330, startPoint y: 182, endPoint x: 410, endPoint y: 238, distance: 97.3
click at [538, 283] on html "Travel and medical insurance are not included in this package. We strongly reco…" at bounding box center [525, 194] width 416 height 183
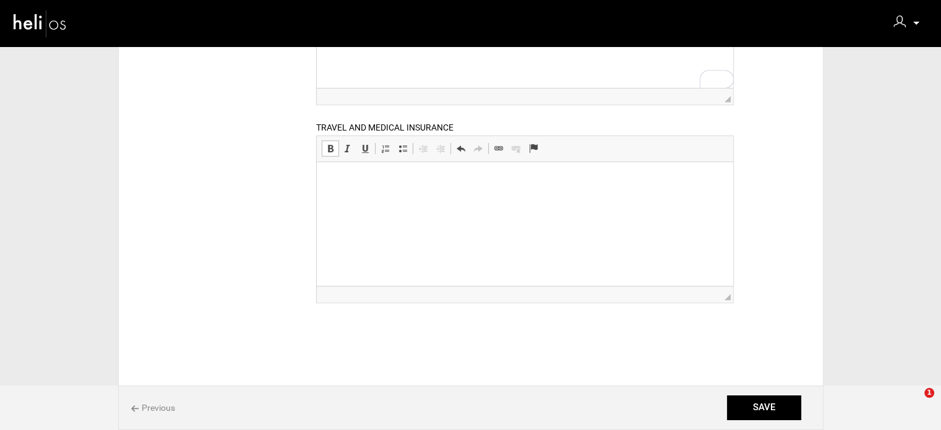
click at [326, 150] on span at bounding box center [330, 149] width 10 height 10
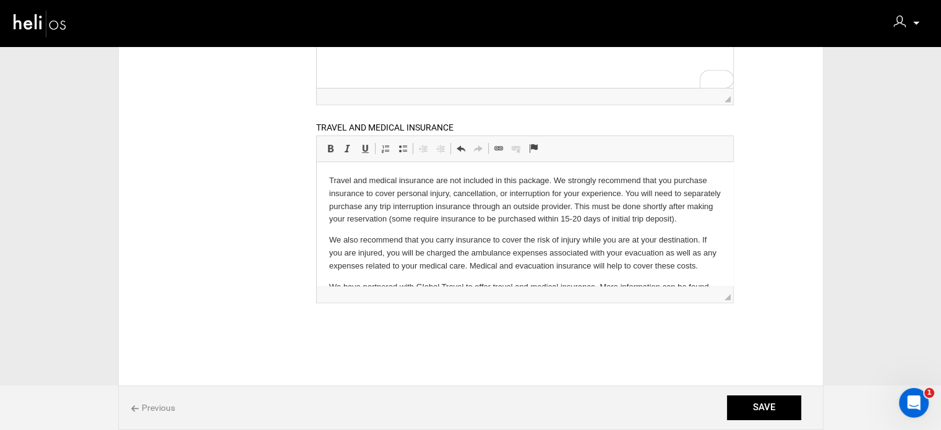
scroll to position [59, 0]
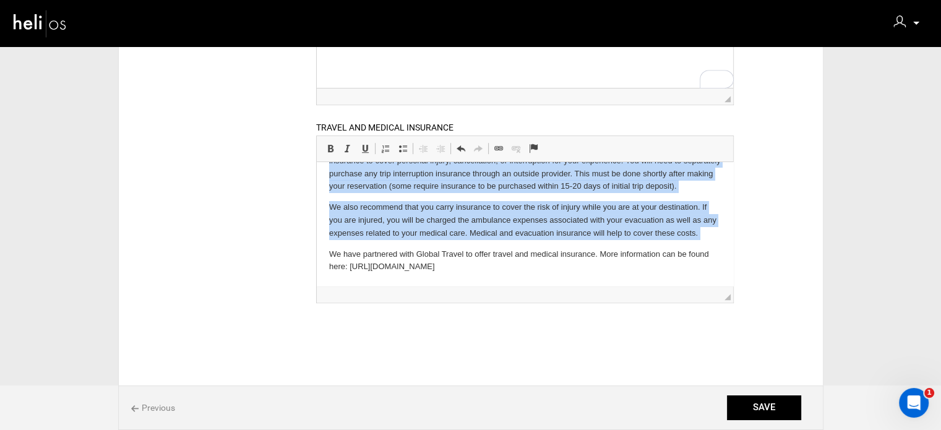
click at [488, 268] on p "We have partnered with Global Travel to offer travel and medical insurance. Mor…" at bounding box center [525, 261] width 392 height 26
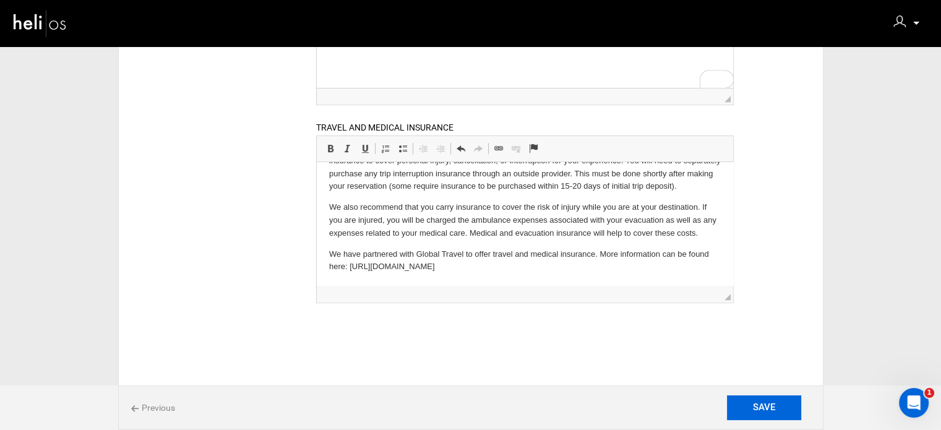
click at [776, 413] on input "SAVE" at bounding box center [764, 407] width 74 height 25
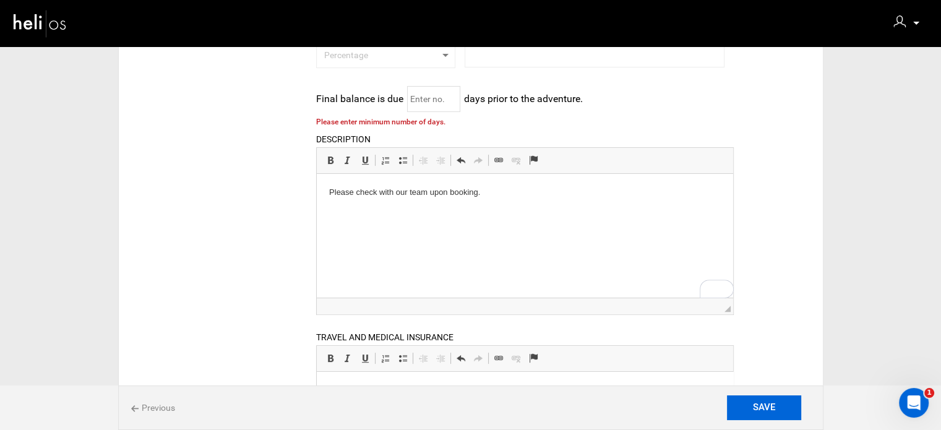
scroll to position [329, 0]
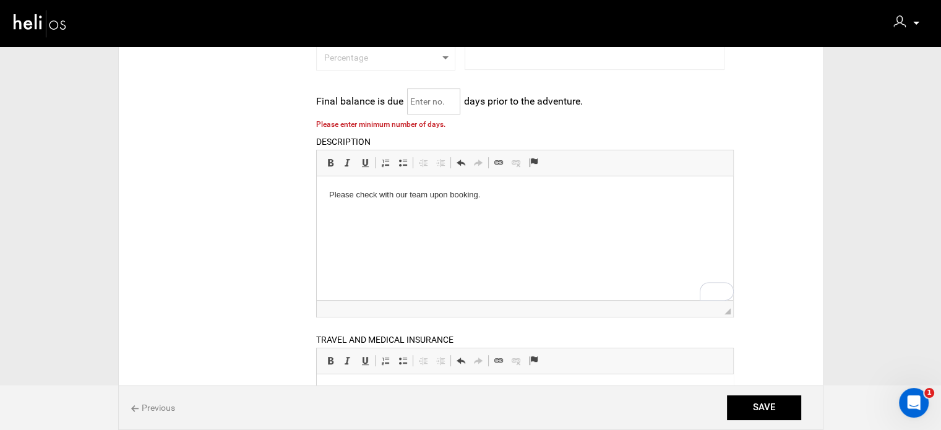
click at [438, 106] on input "text" at bounding box center [433, 101] width 53 height 26
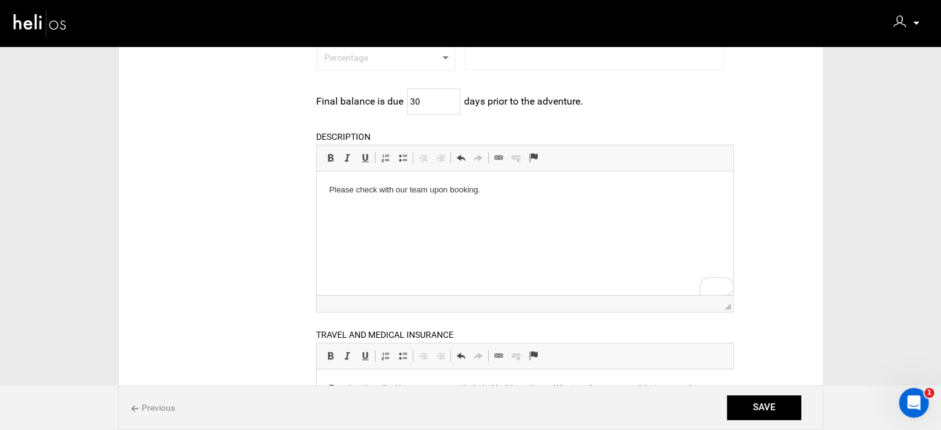
click at [793, 368] on div "Default Booking Information DEPOSIT POLICY Allow consumers to reserve this adve…" at bounding box center [470, 248] width 673 height 569
drag, startPoint x: 413, startPoint y: 103, endPoint x: 407, endPoint y: 103, distance: 6.8
click at [407, 103] on input "30" at bounding box center [433, 101] width 53 height 26
type input "60"
click at [746, 192] on div "Default Booking Information DEPOSIT POLICY Allow consumers to reserve this adve…" at bounding box center [470, 248] width 673 height 569
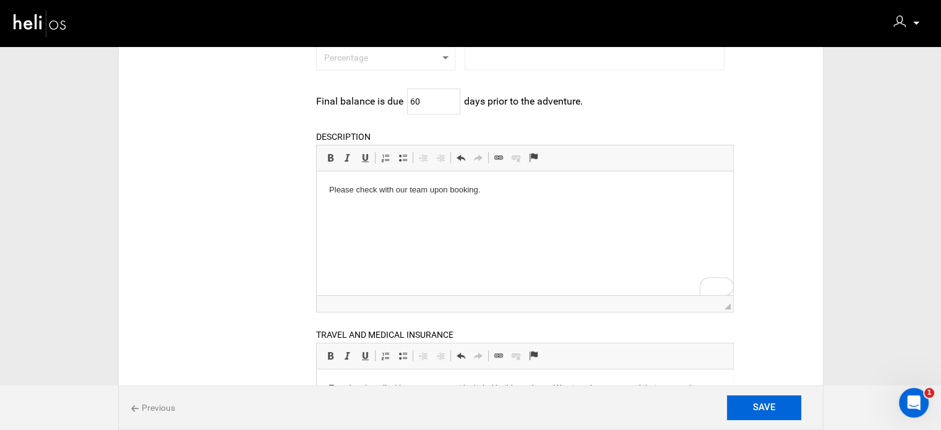
click at [754, 400] on input "SAVE" at bounding box center [764, 407] width 74 height 25
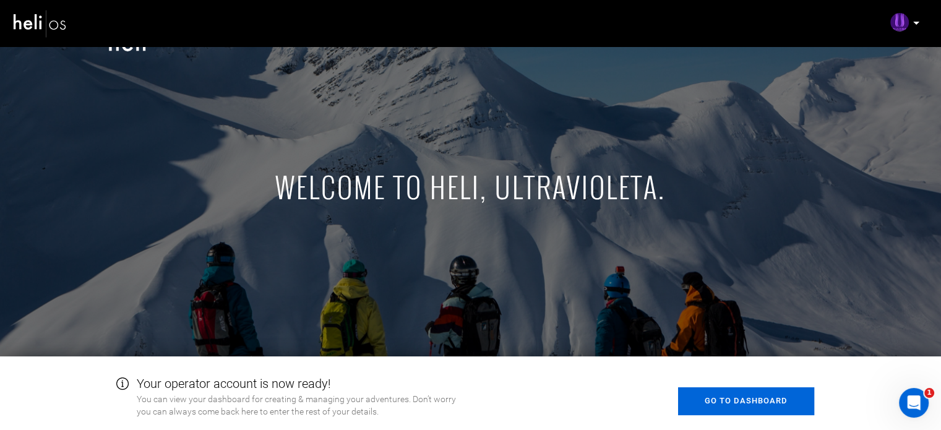
click at [736, 403] on link "Go to Dashboard" at bounding box center [746, 401] width 136 height 28
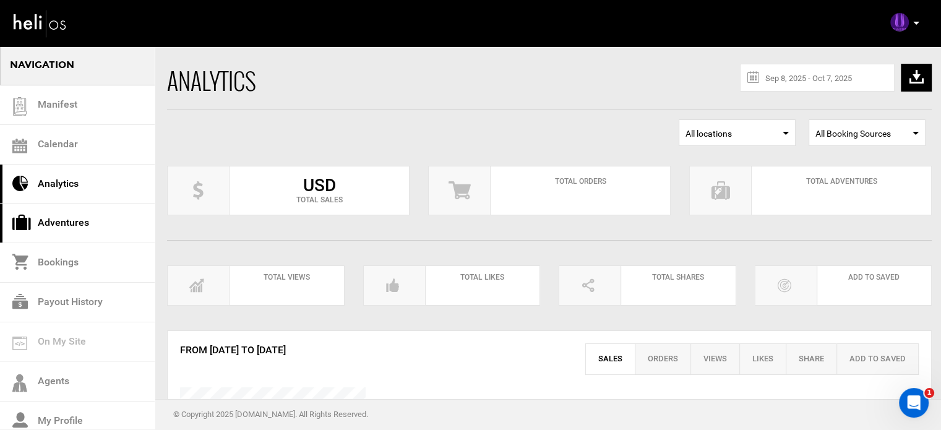
click at [67, 229] on link "Adventures" at bounding box center [77, 224] width 155 height 40
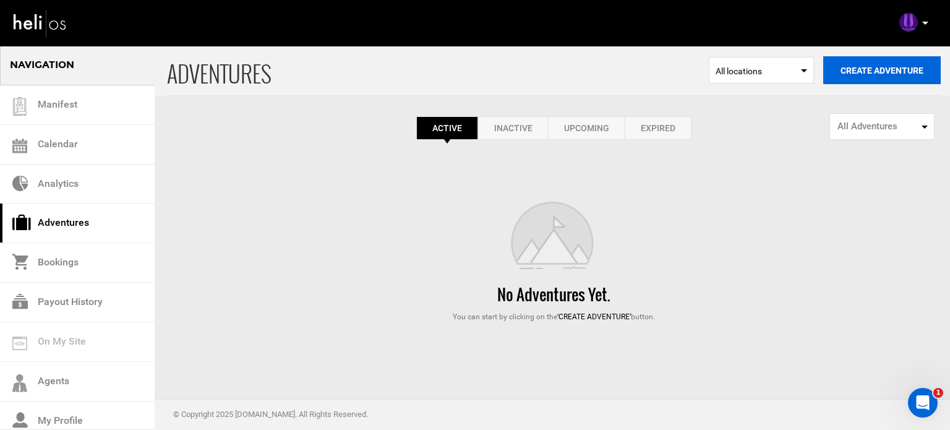
click at [871, 76] on button "Create Adventure" at bounding box center [883, 70] width 118 height 28
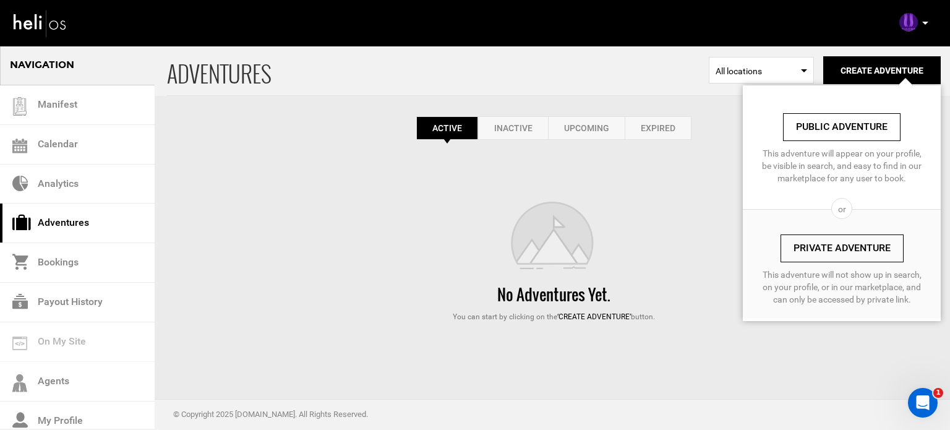
click at [817, 254] on link "Private Adventure" at bounding box center [842, 249] width 123 height 28
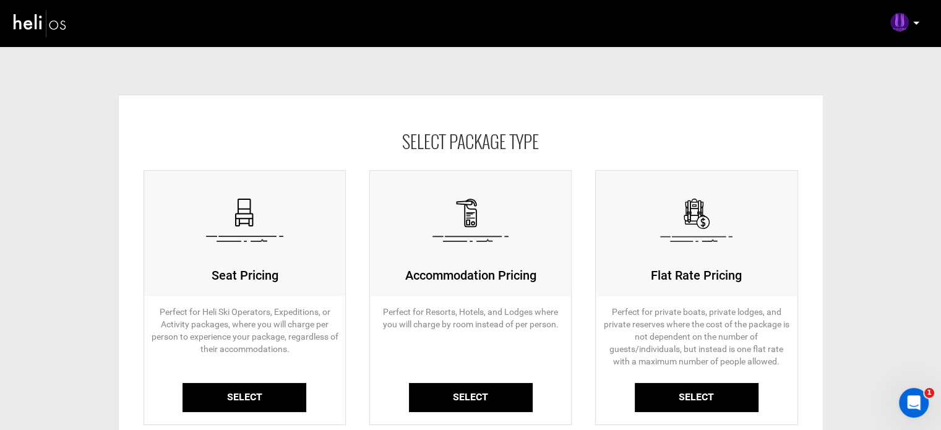
click at [255, 396] on link "Select" at bounding box center [245, 397] width 124 height 29
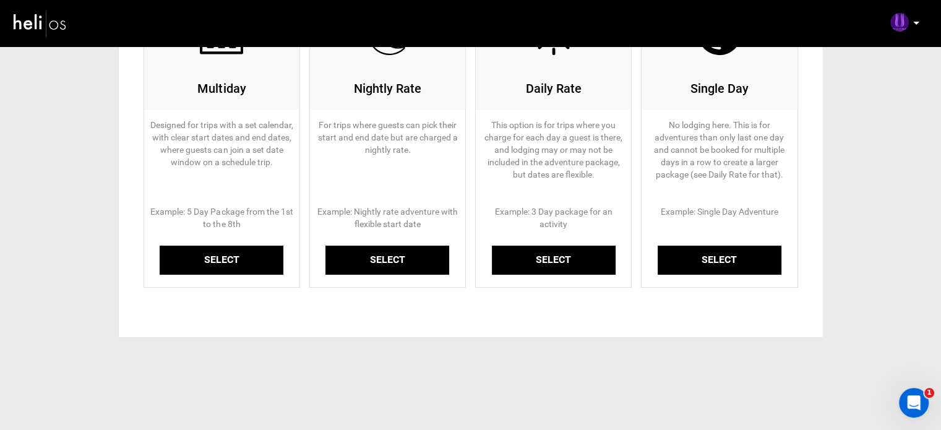
scroll to position [186, 0]
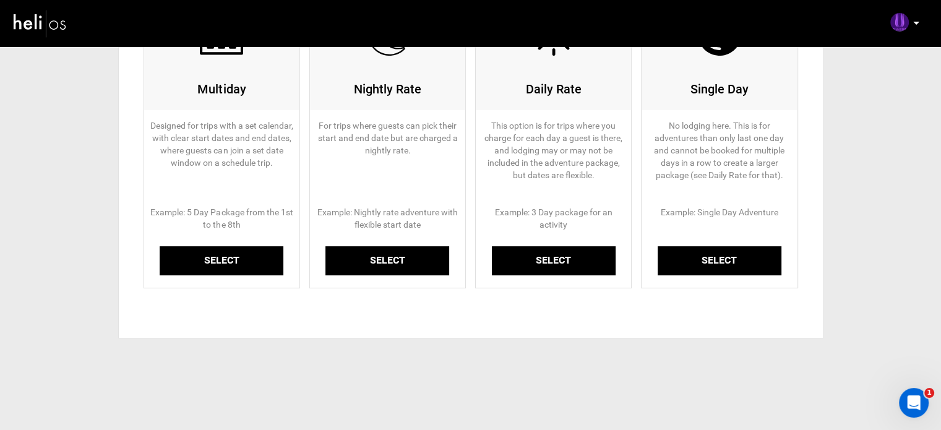
click at [224, 267] on link "Select" at bounding box center [222, 260] width 124 height 29
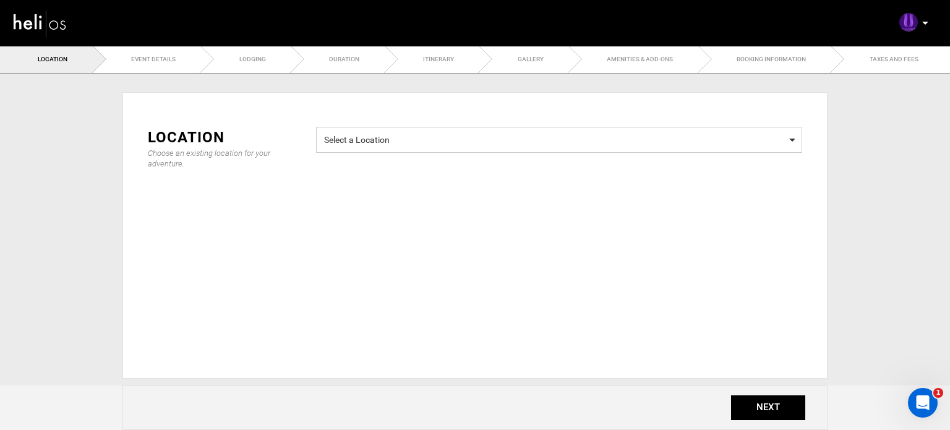
click at [436, 137] on span "Select a Location" at bounding box center [559, 138] width 470 height 15
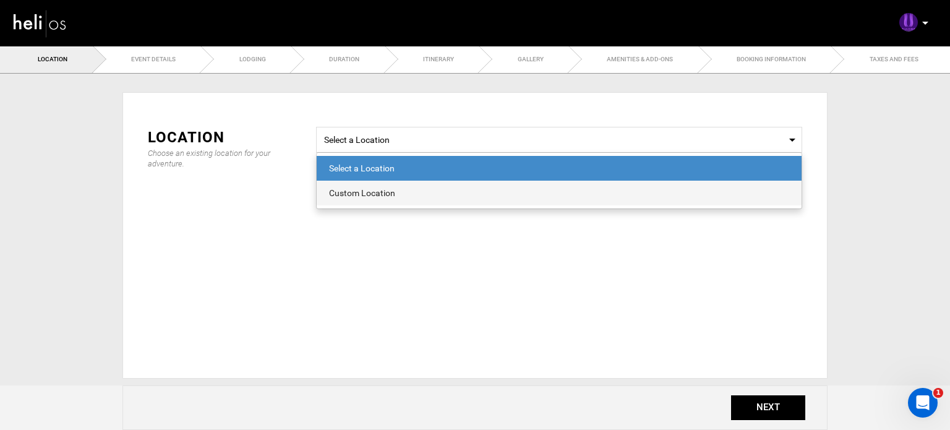
click at [374, 196] on div "Custom Location" at bounding box center [559, 193] width 460 height 12
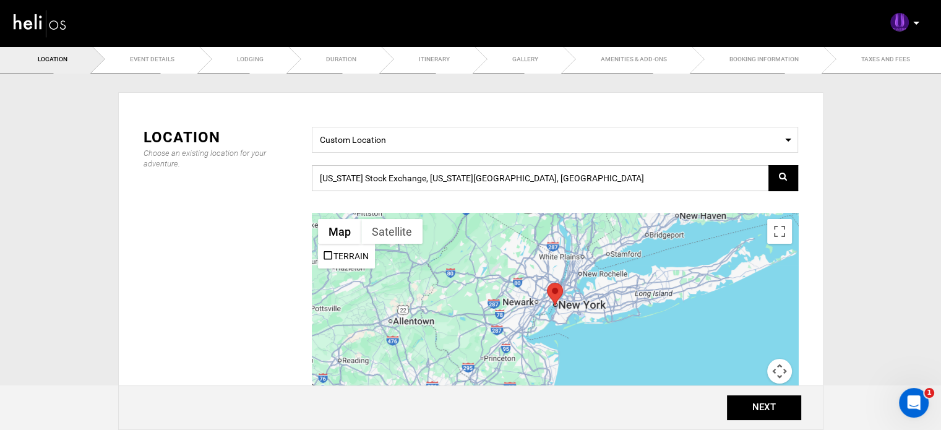
click at [379, 180] on input "[US_STATE] Stock Exchange, [US_STATE][GEOGRAPHIC_DATA], [GEOGRAPHIC_DATA]" at bounding box center [555, 178] width 486 height 26
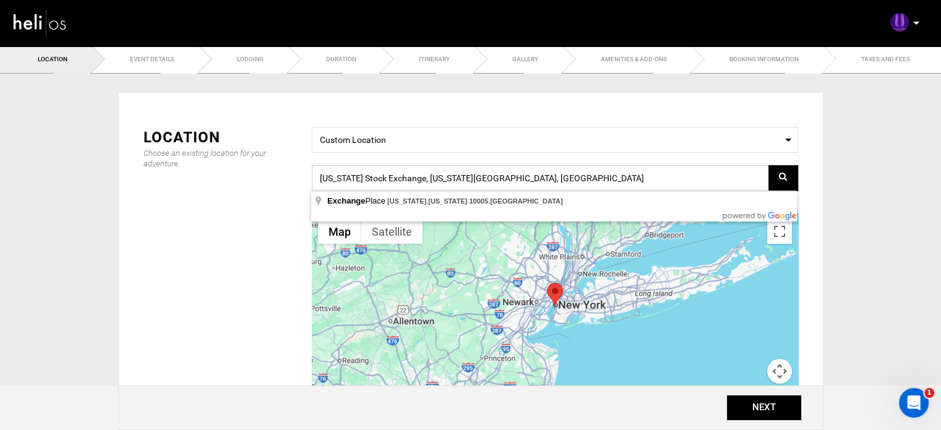
click at [379, 180] on input "[US_STATE] Stock Exchange, [US_STATE][GEOGRAPHIC_DATA], [GEOGRAPHIC_DATA]" at bounding box center [555, 178] width 486 height 26
